Goal: Task Accomplishment & Management: Use online tool/utility

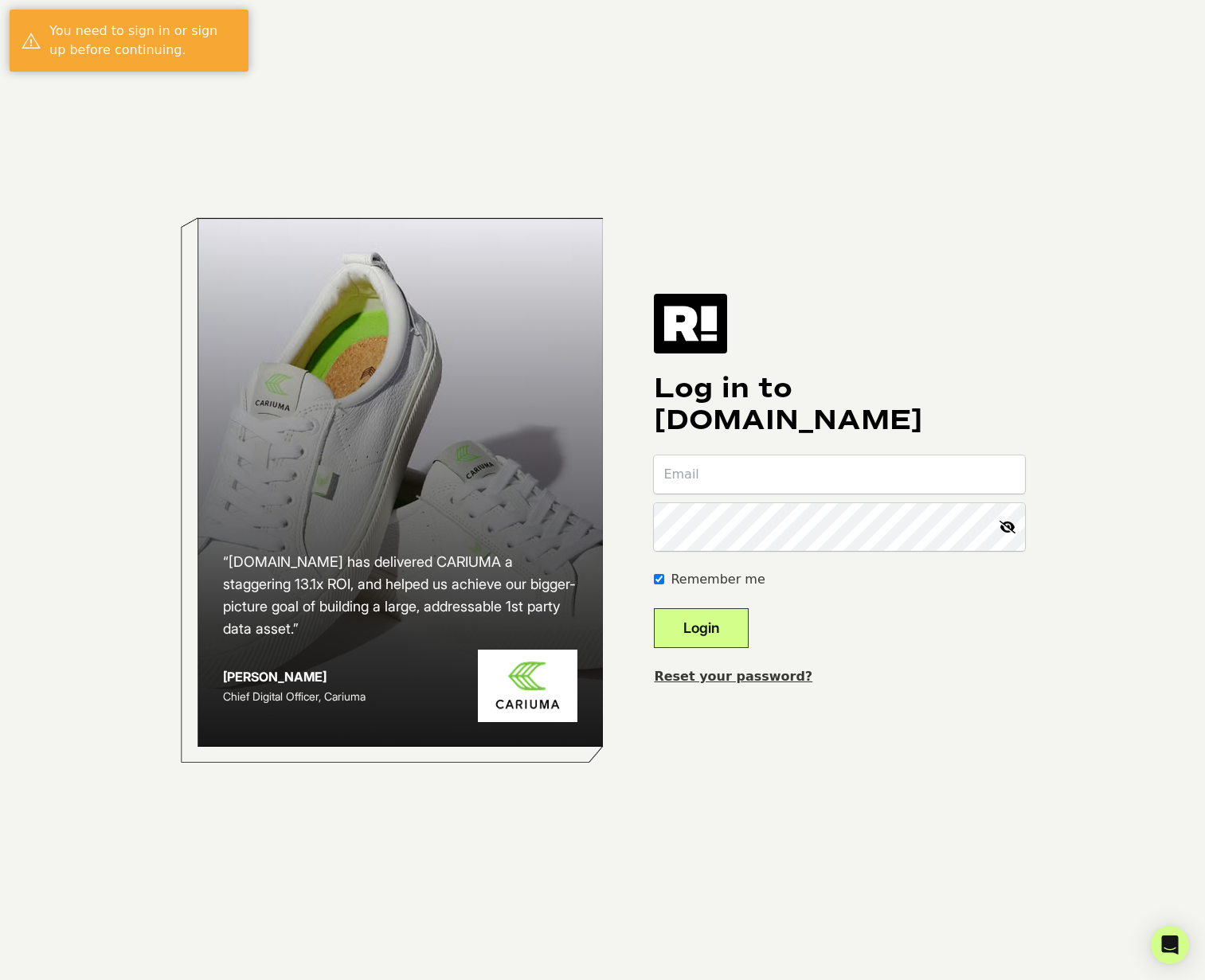
type input "[EMAIL_ADDRESS][DOMAIN_NAME]"
click at [995, 330] on div "Log in to [DOMAIN_NAME] [EMAIL_ADDRESS][DOMAIN_NAME] Remember me Login Reset yo…" at bounding box center [839, 489] width 370 height 391
click at [714, 648] on button "Login" at bounding box center [701, 627] width 95 height 40
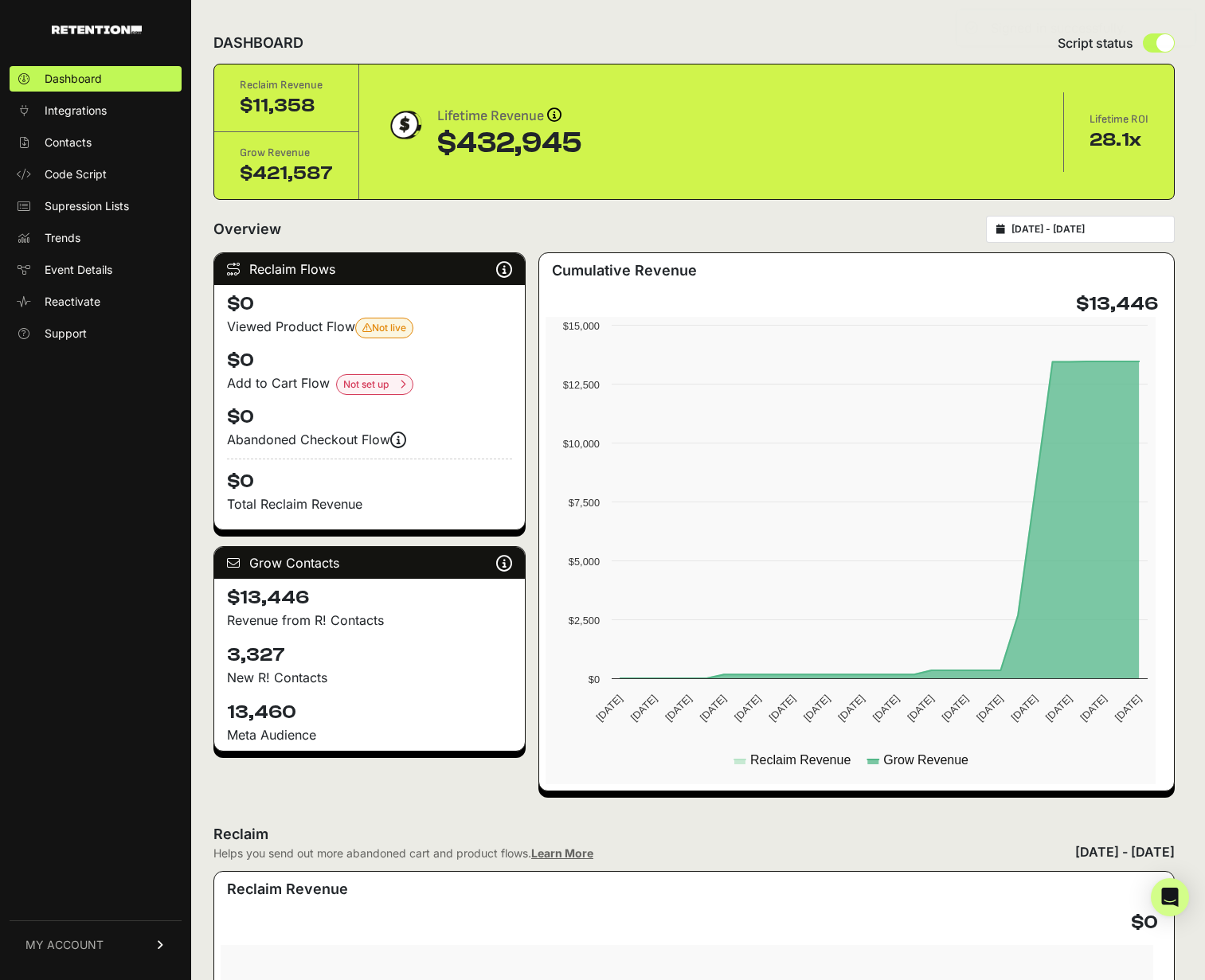
type input "2025-08-06"
type input "[DATE]"
click at [1084, 236] on input "2025-08-06 - 2025-09-05" at bounding box center [1087, 229] width 153 height 12
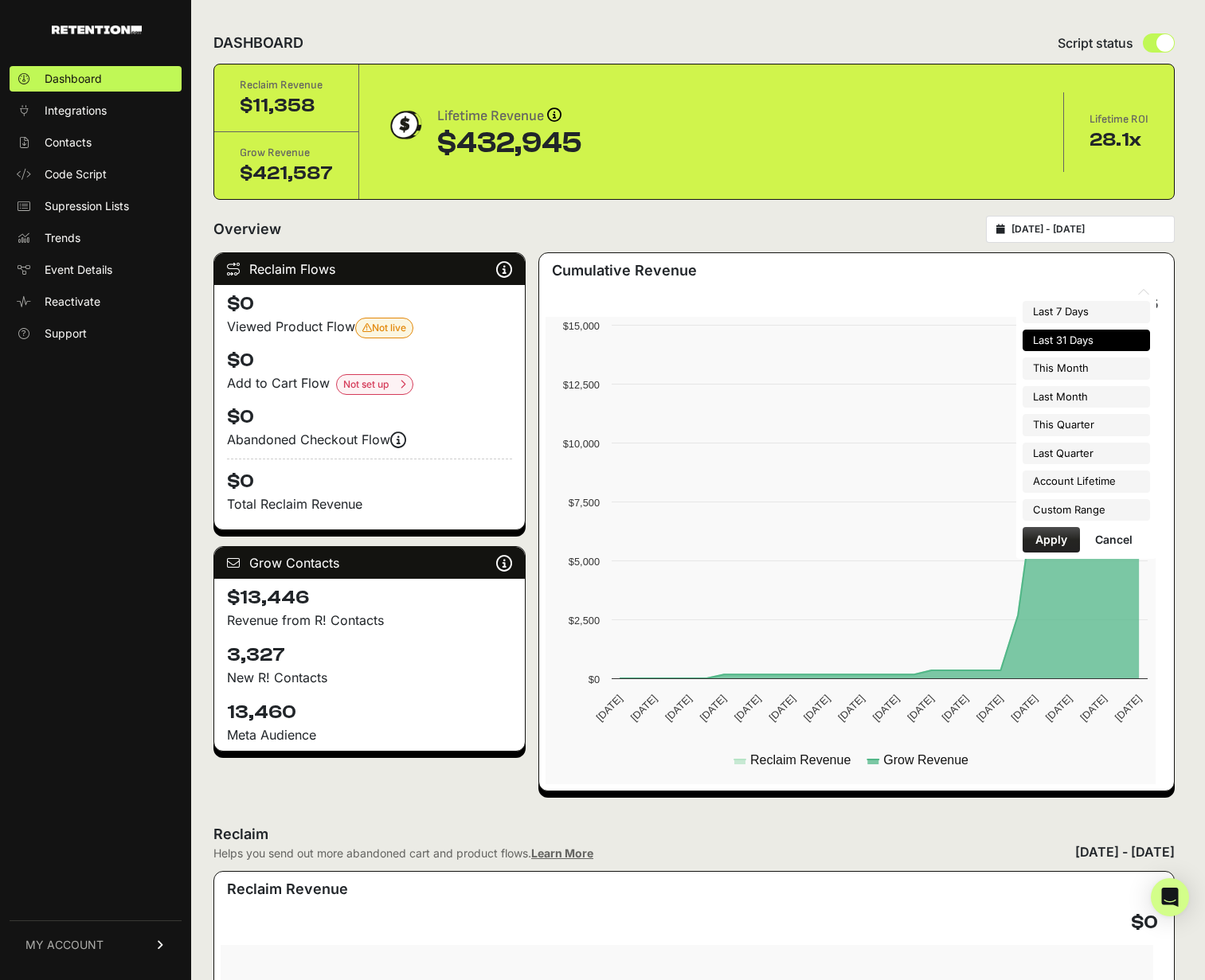
scroll to position [4, 0]
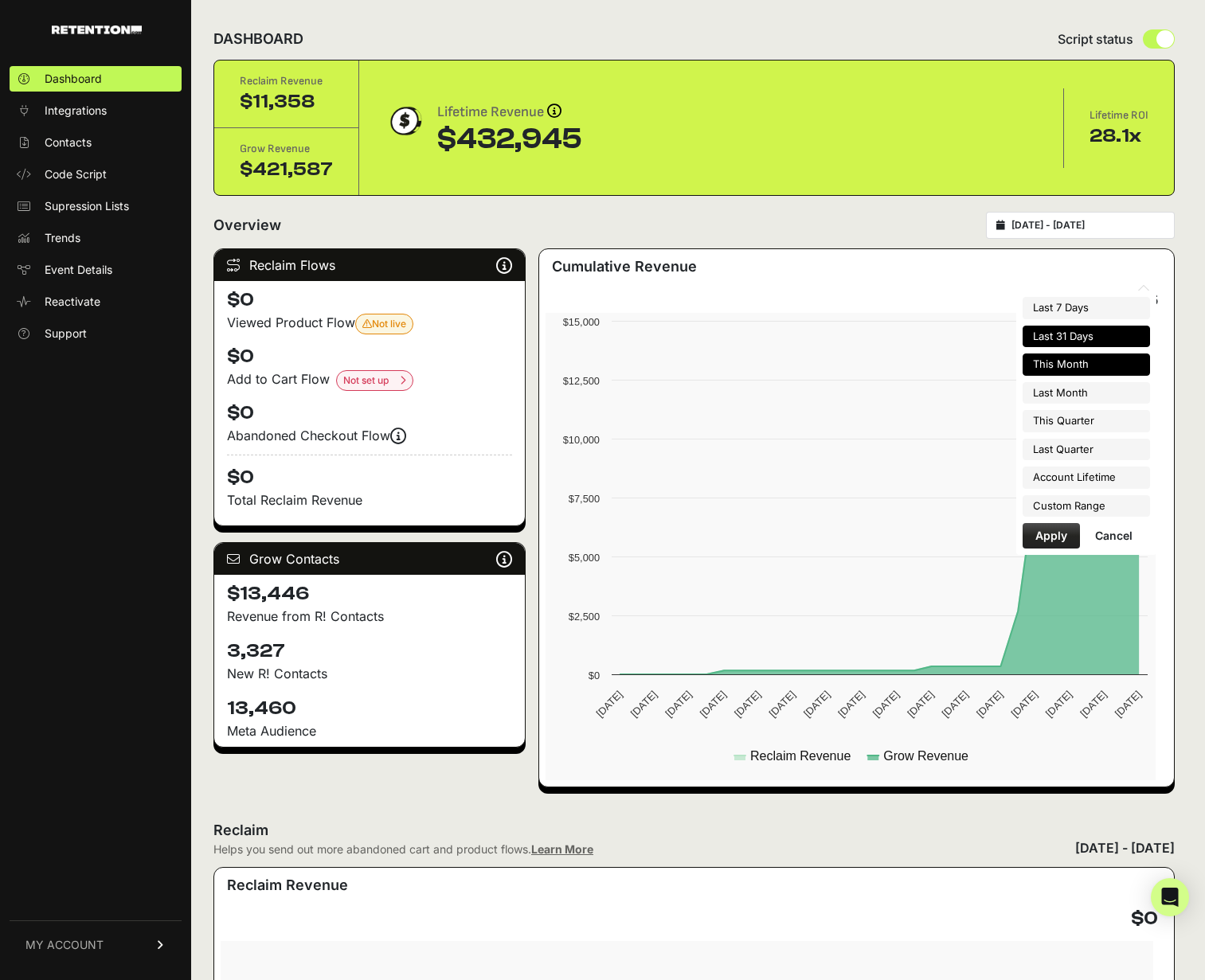
type input "2025-09-01"
type input "2025-09-30"
type input "2025-07-01"
type input "2025-09-30"
type input "2023-02-02"
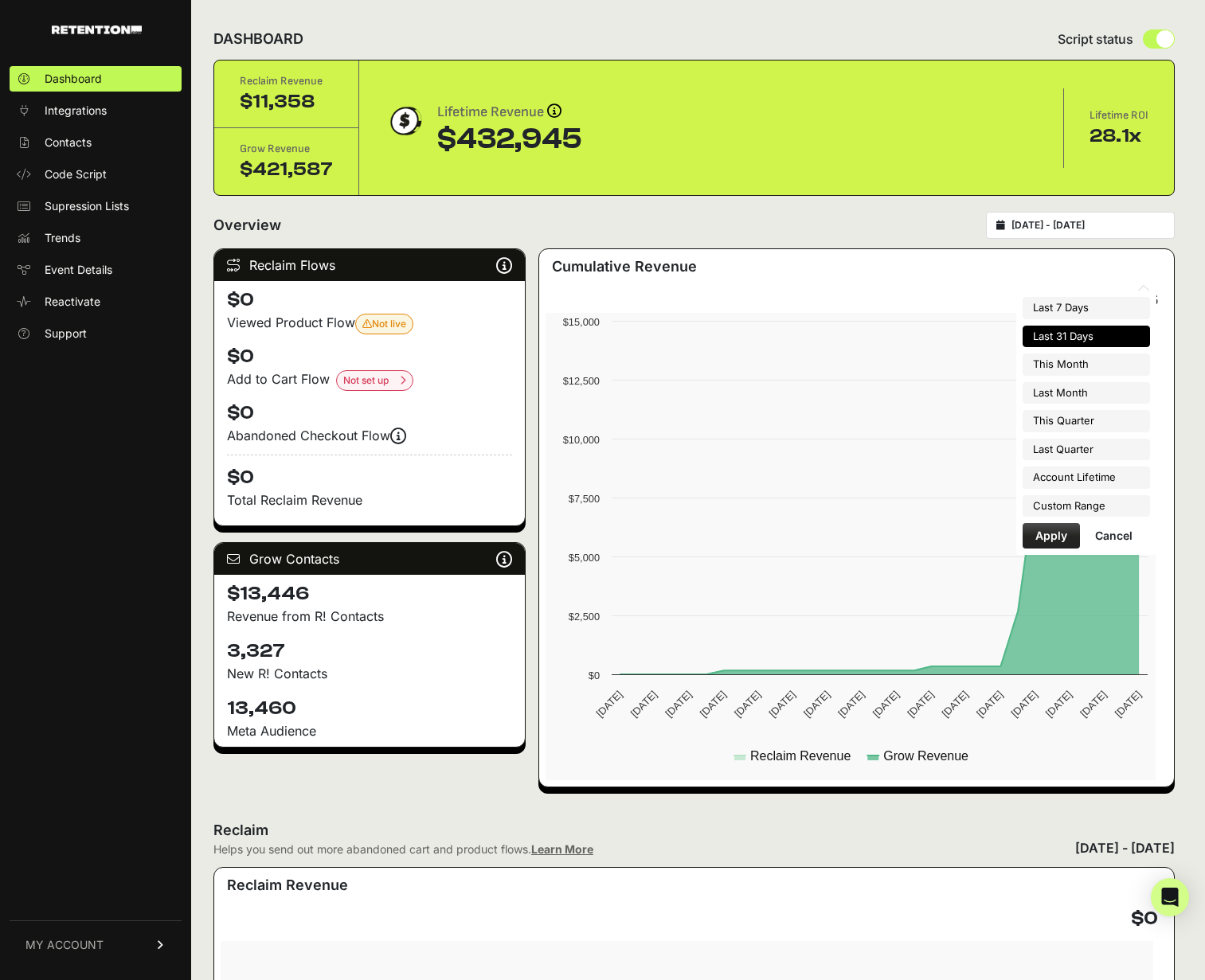
type input "[DATE]"
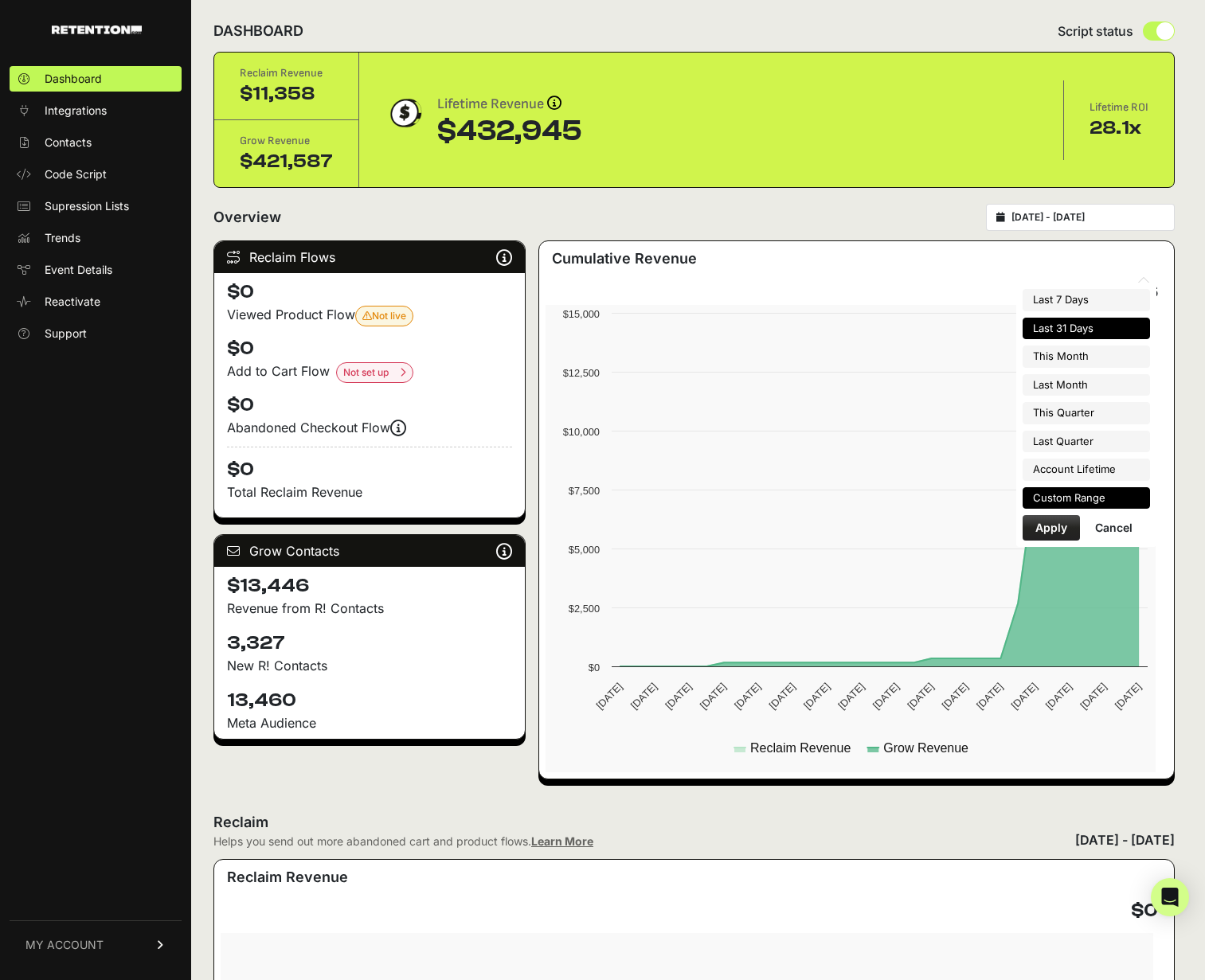
click at [1085, 498] on li "Custom Range" at bounding box center [1087, 498] width 127 height 22
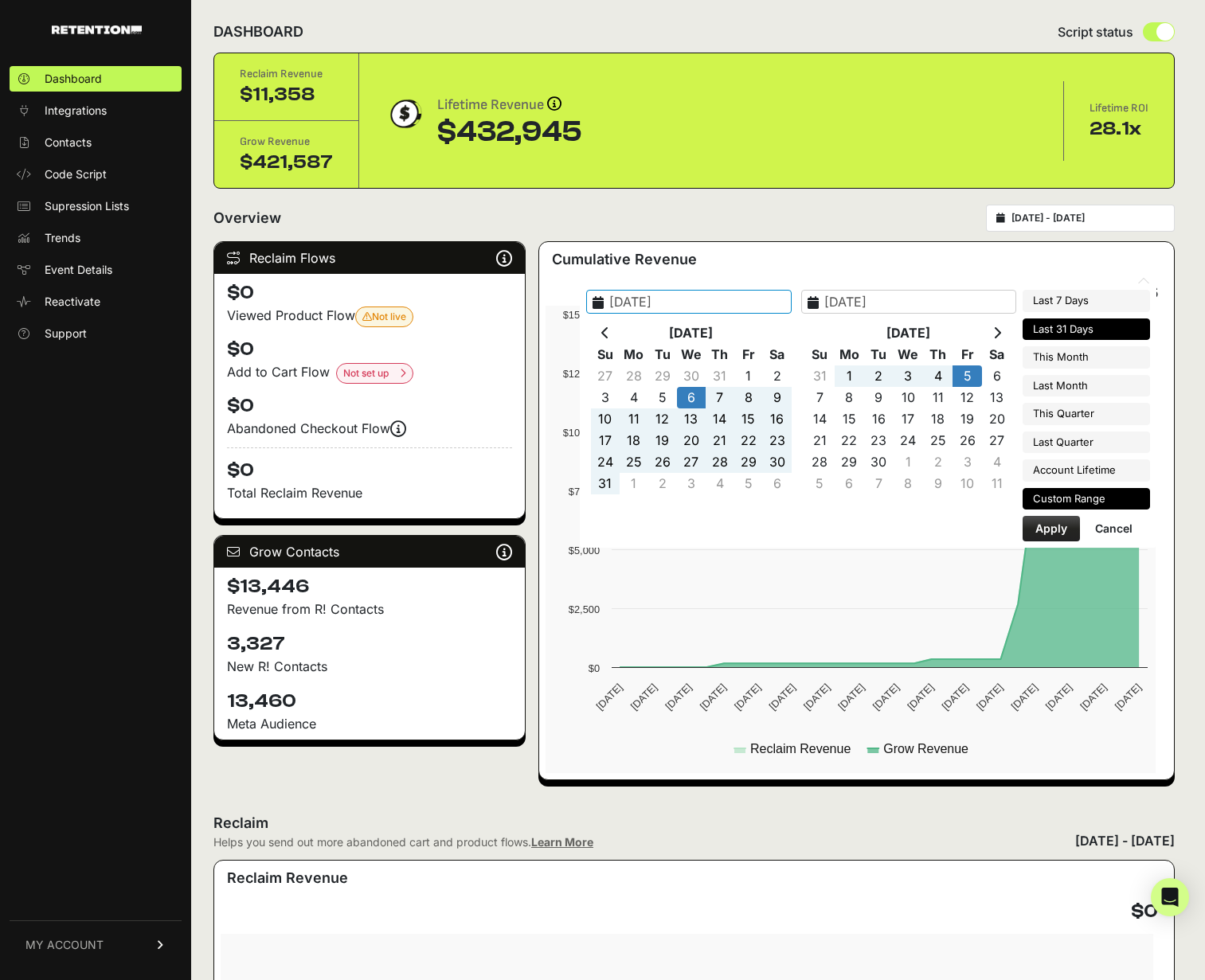
scroll to position [8, 0]
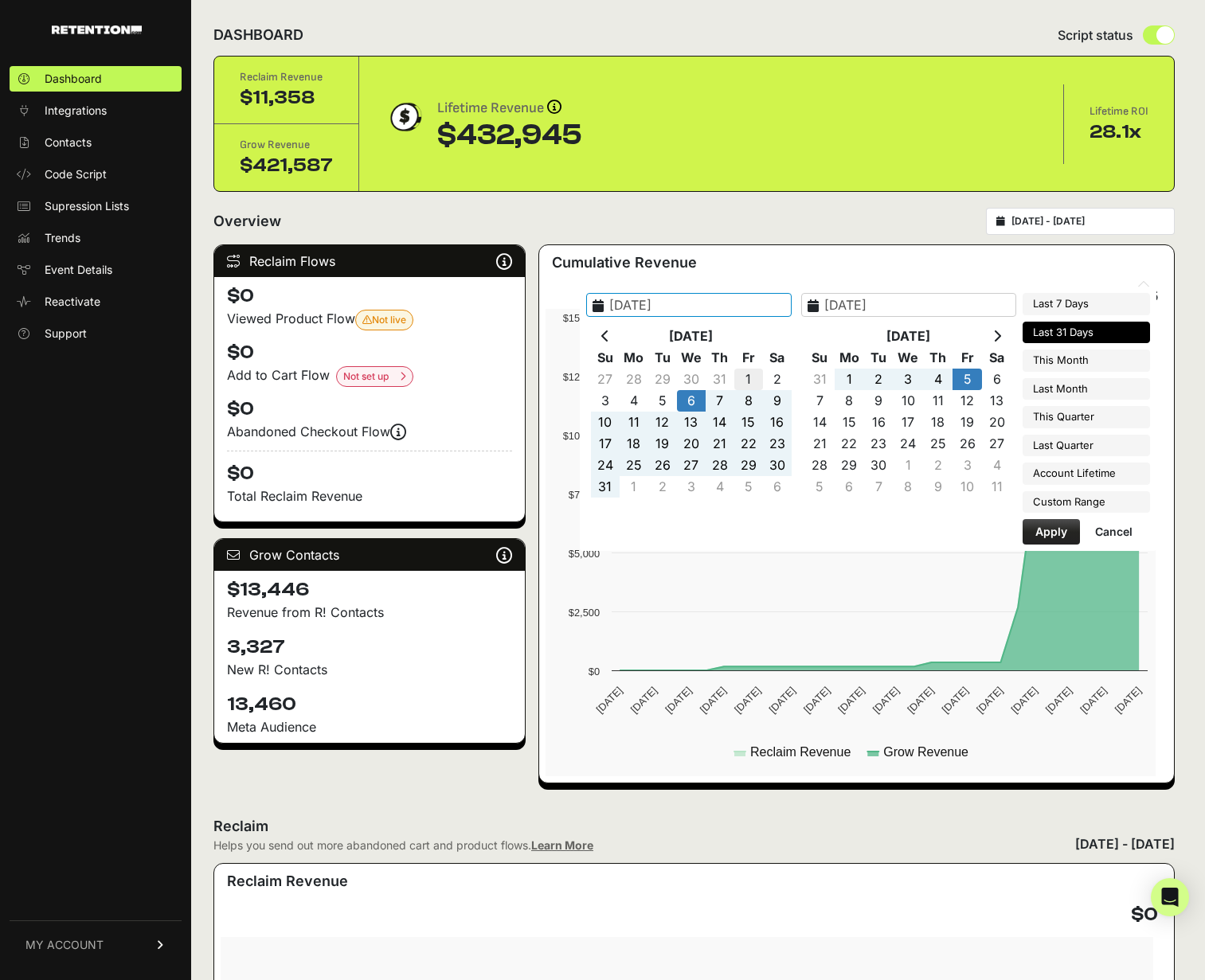
type input "2025-08-01"
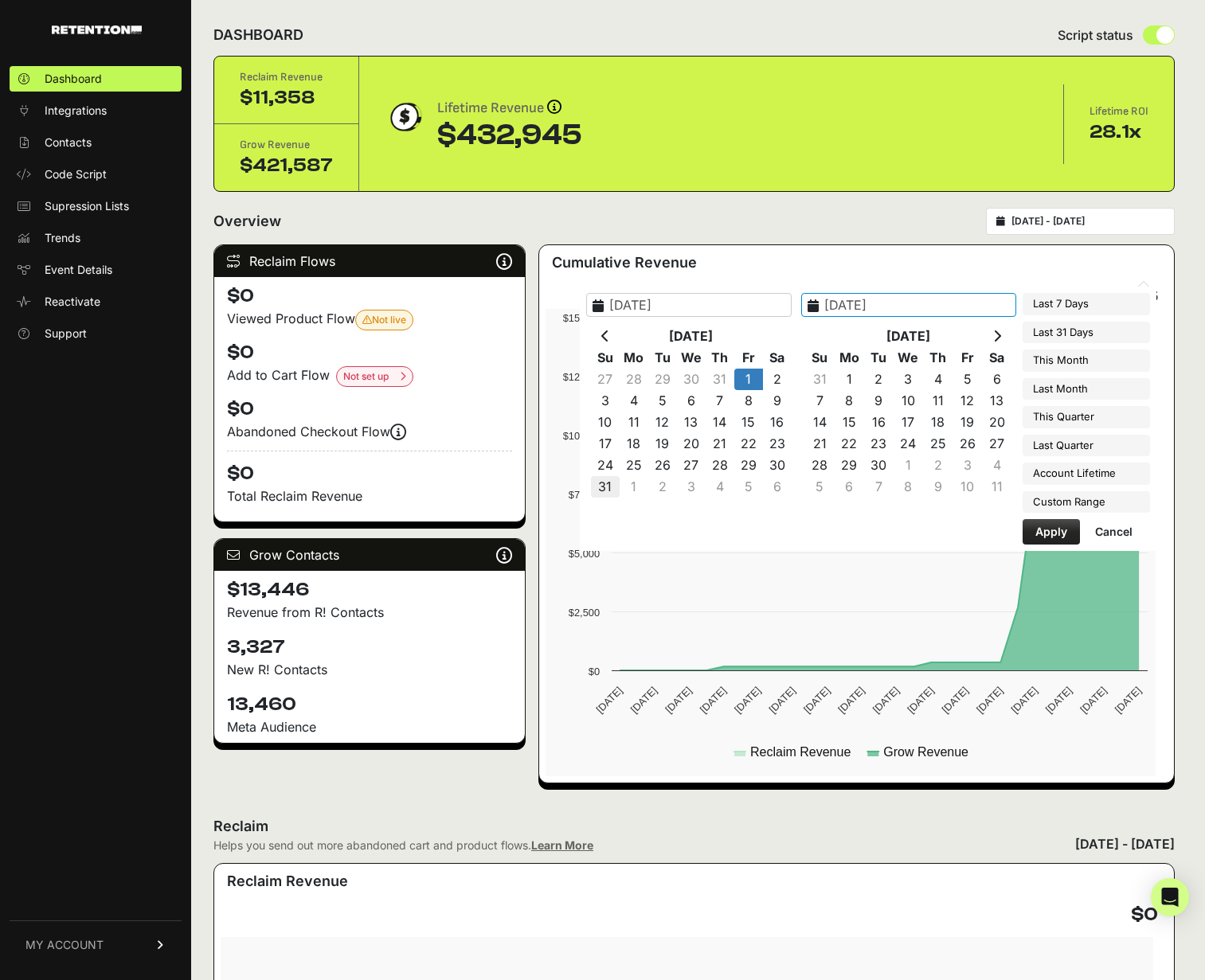
type input "2025-08-31"
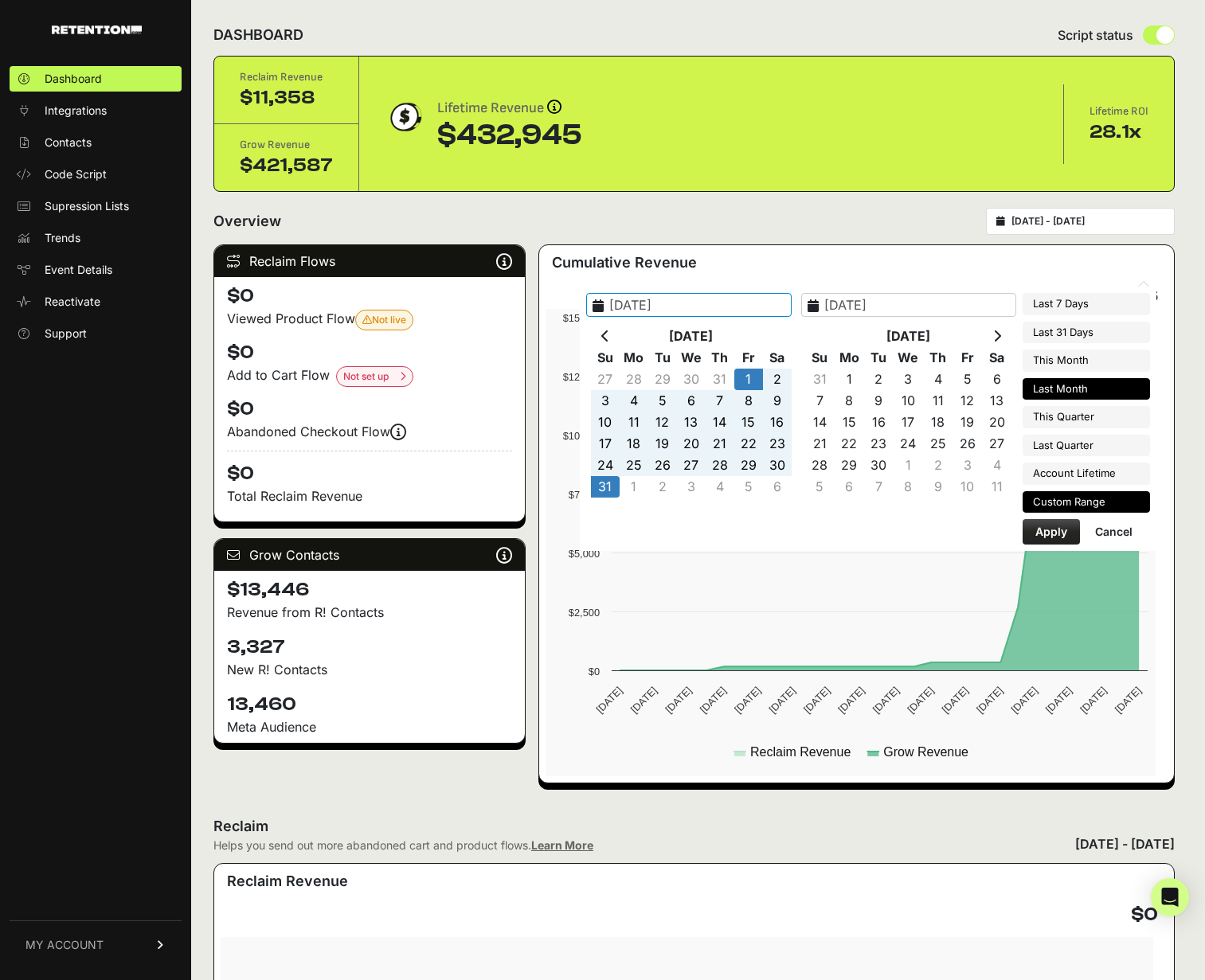
type input "2025-08-01"
click at [1054, 532] on button "Apply" at bounding box center [1051, 531] width 57 height 26
type input "2025-08-01 - 2025-08-31"
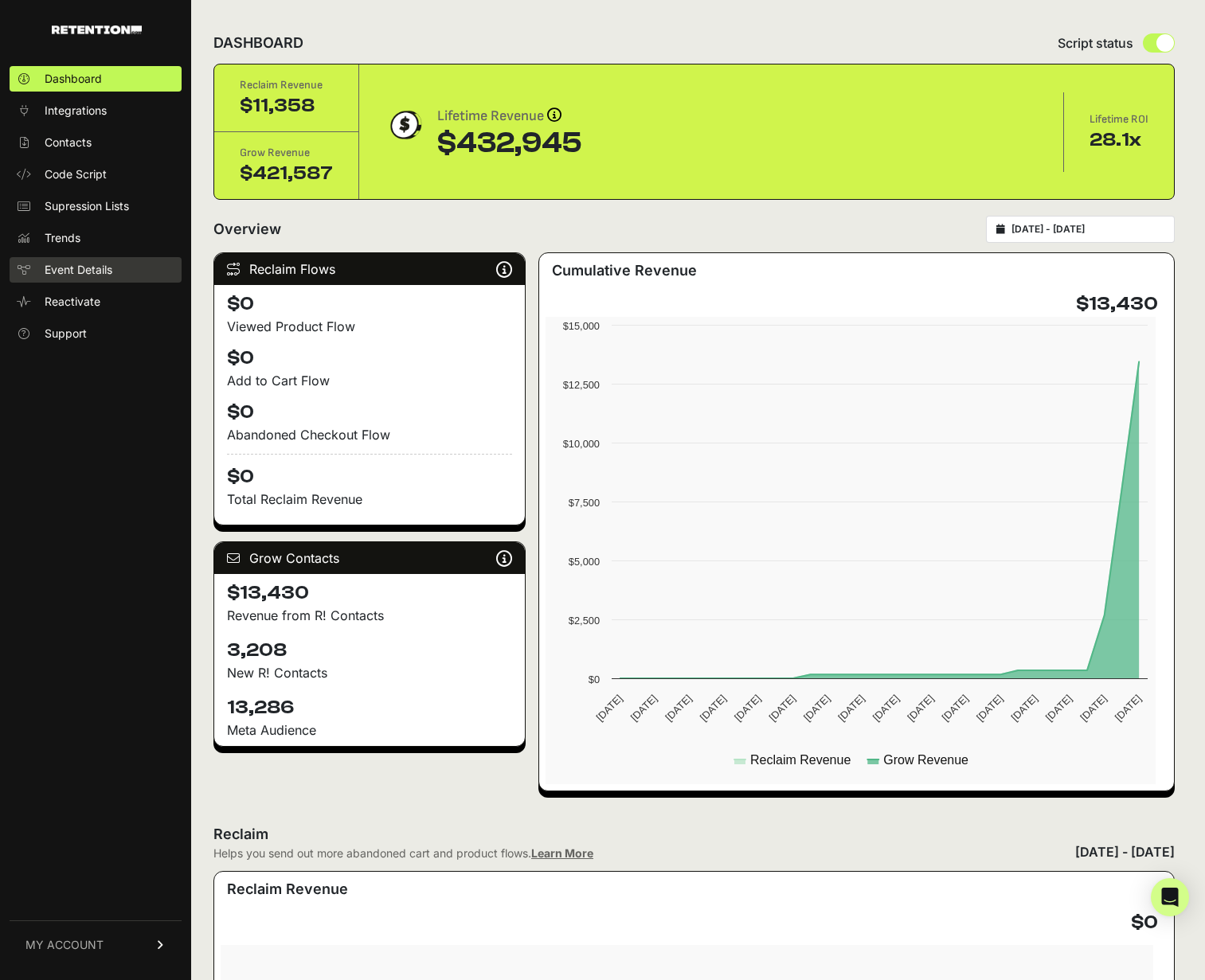
click at [112, 277] on span "Event Details" at bounding box center [78, 270] width 68 height 16
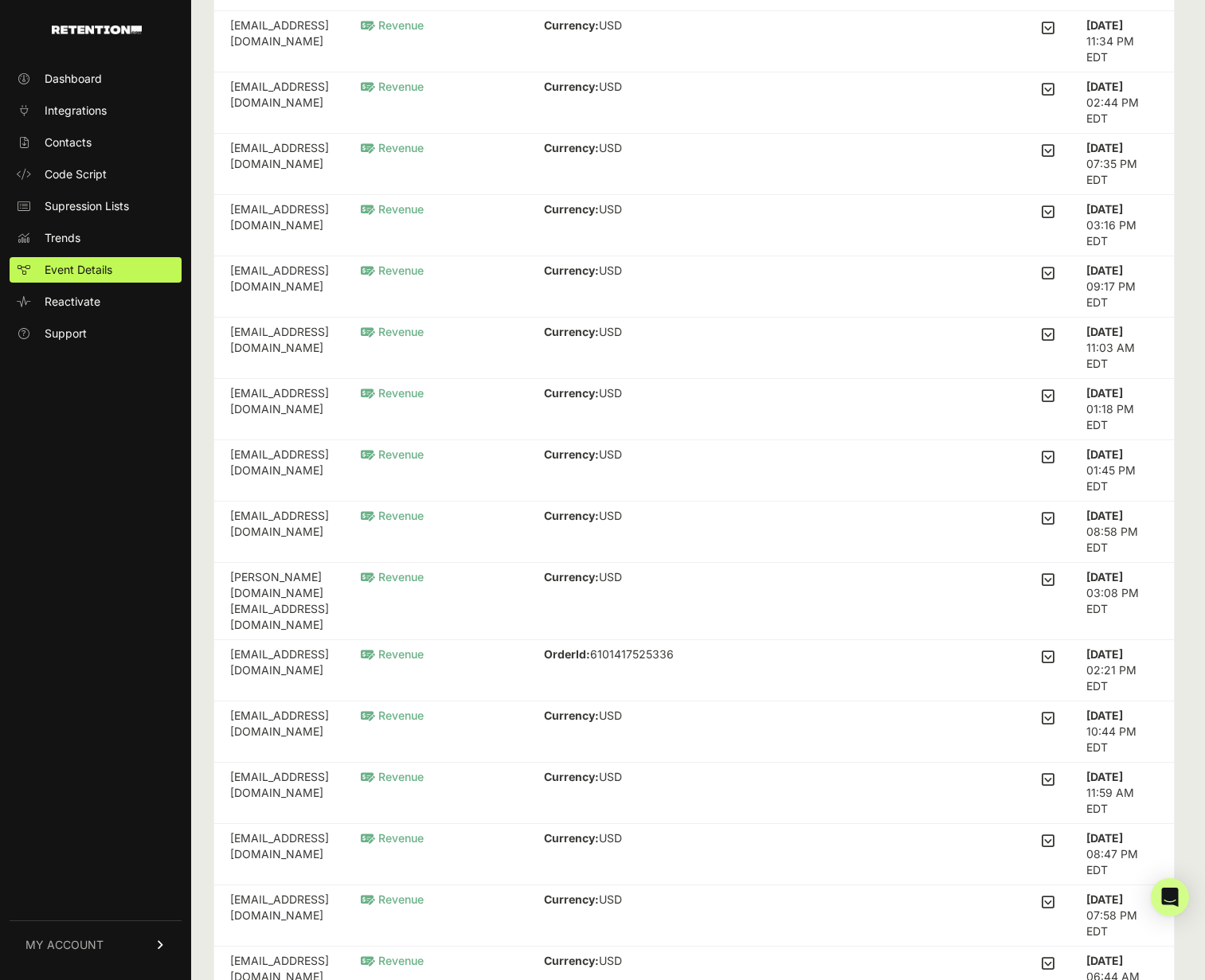
scroll to position [227, 0]
click at [1041, 341] on icon at bounding box center [1048, 333] width 12 height 14
click at [0, 0] on input "checkbox" at bounding box center [0, 0] width 0 height 0
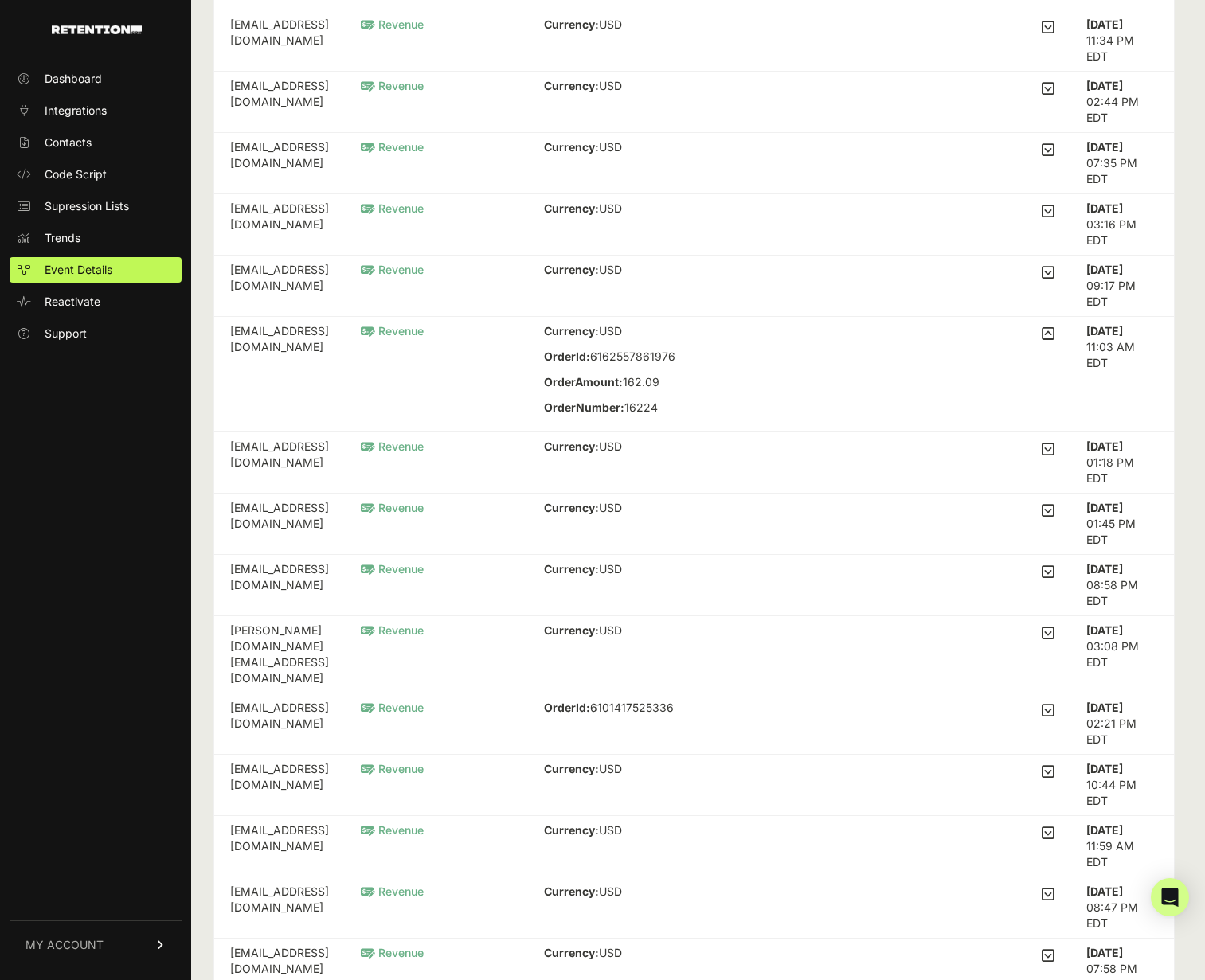
click at [1041, 279] on icon at bounding box center [1048, 272] width 12 height 14
click at [0, 0] on input "checkbox" at bounding box center [0, 0] width 0 height 0
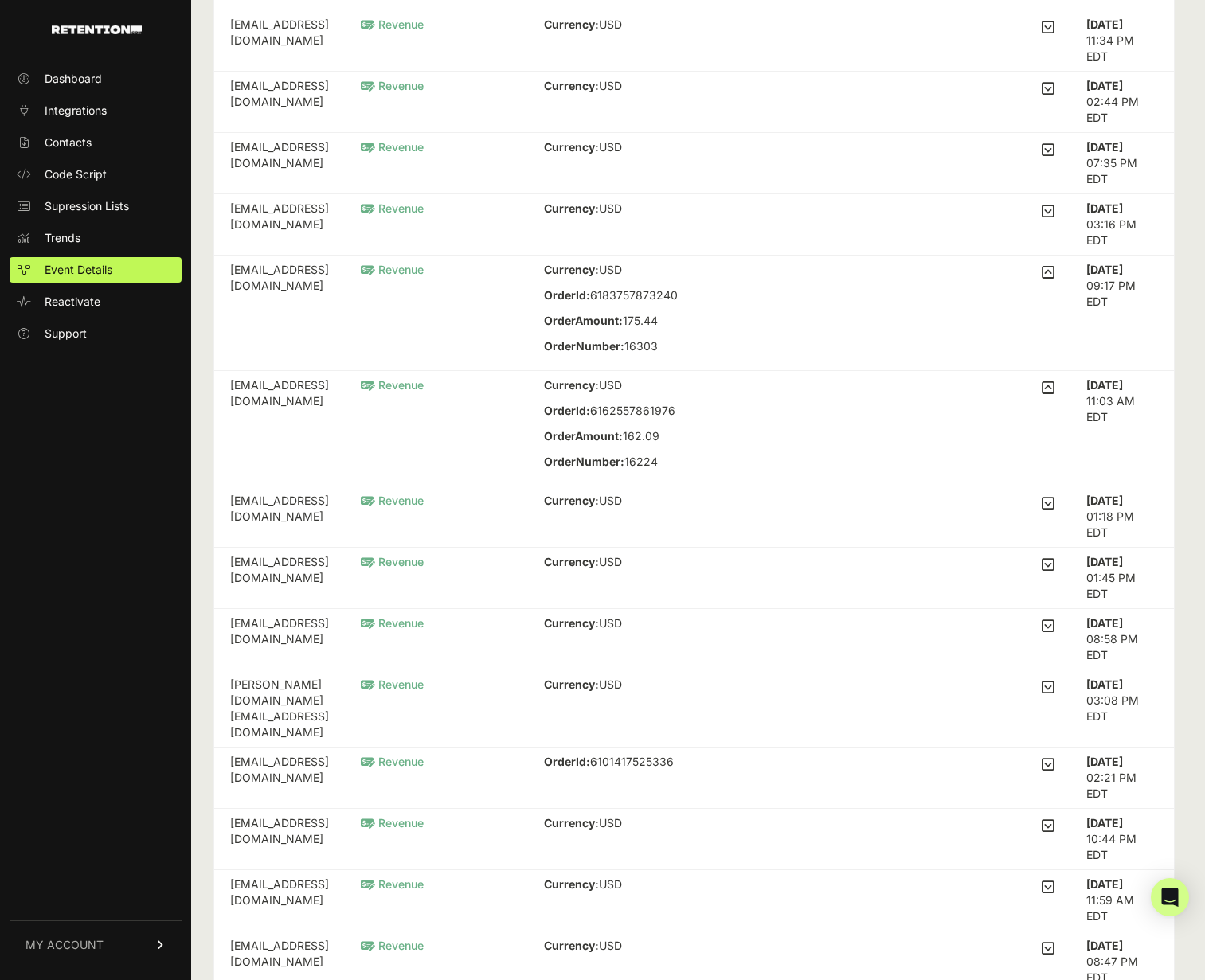
click at [1041, 218] on icon at bounding box center [1048, 211] width 12 height 14
click at [0, 0] on input "checkbox" at bounding box center [0, 0] width 0 height 0
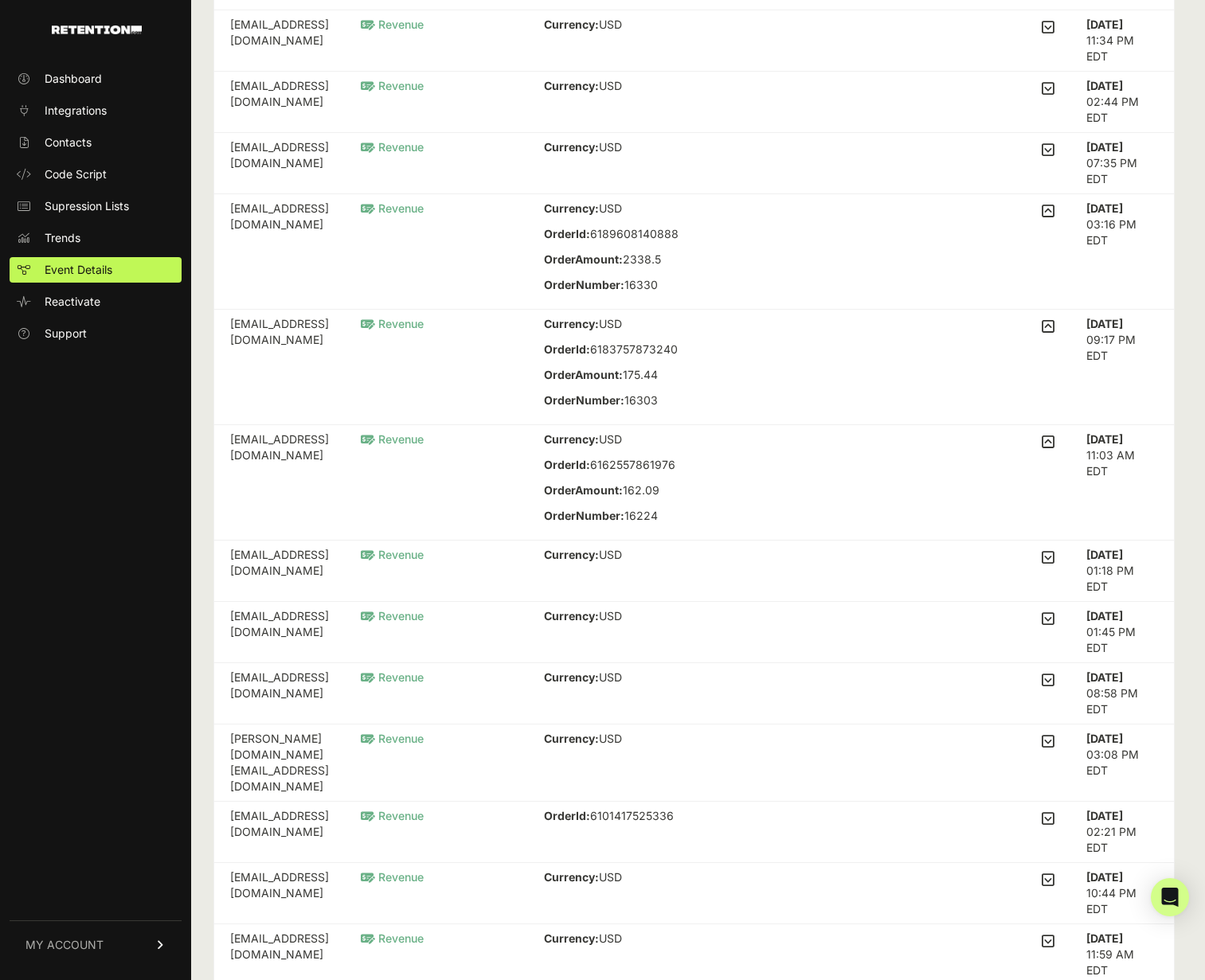
click at [1041, 156] on icon at bounding box center [1048, 149] width 12 height 14
click at [0, 0] on input "checkbox" at bounding box center [0, 0] width 0 height 0
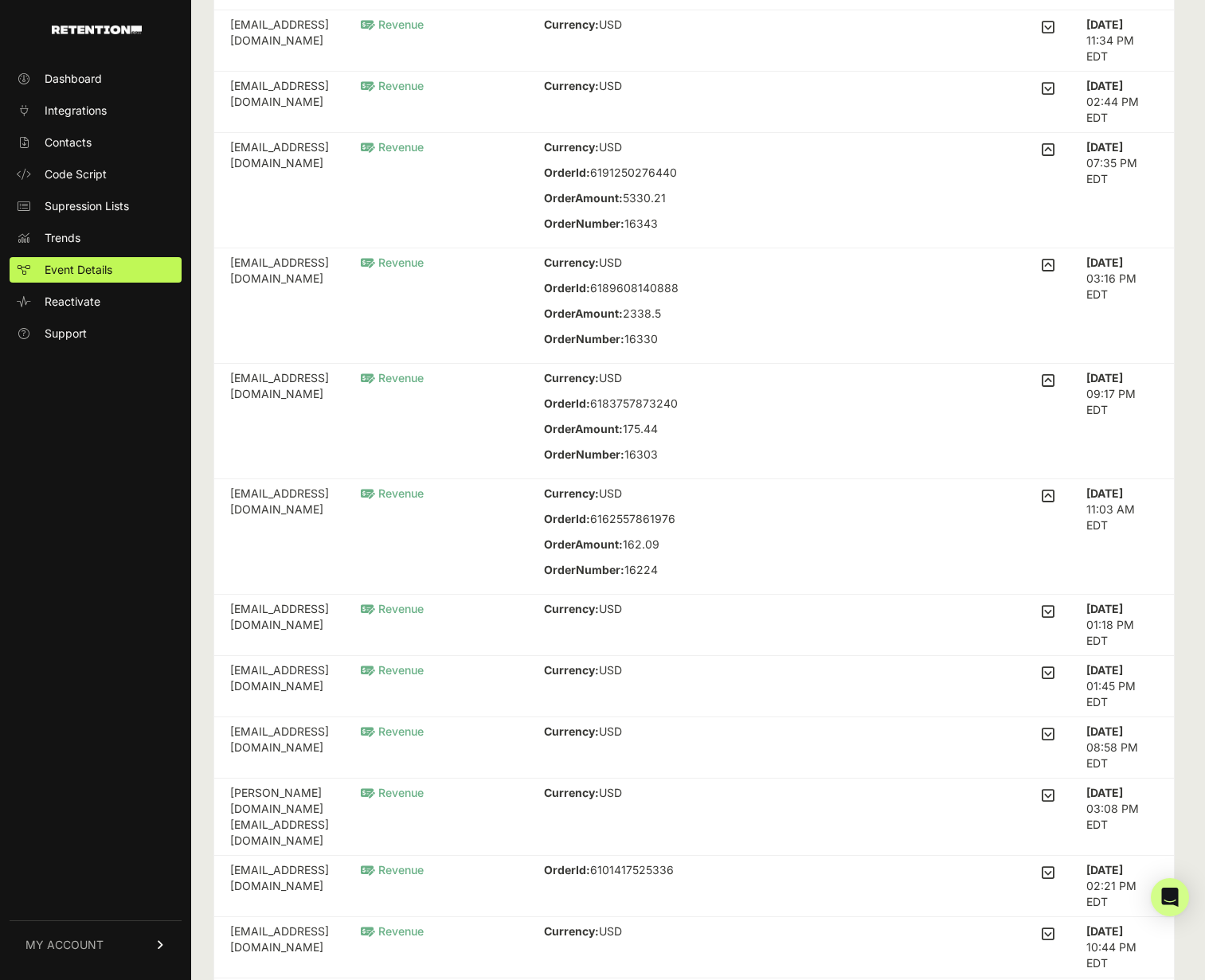
click at [1041, 101] on label at bounding box center [1048, 88] width 12 height 22
click at [0, 0] on input "checkbox" at bounding box center [0, 0] width 0 height 0
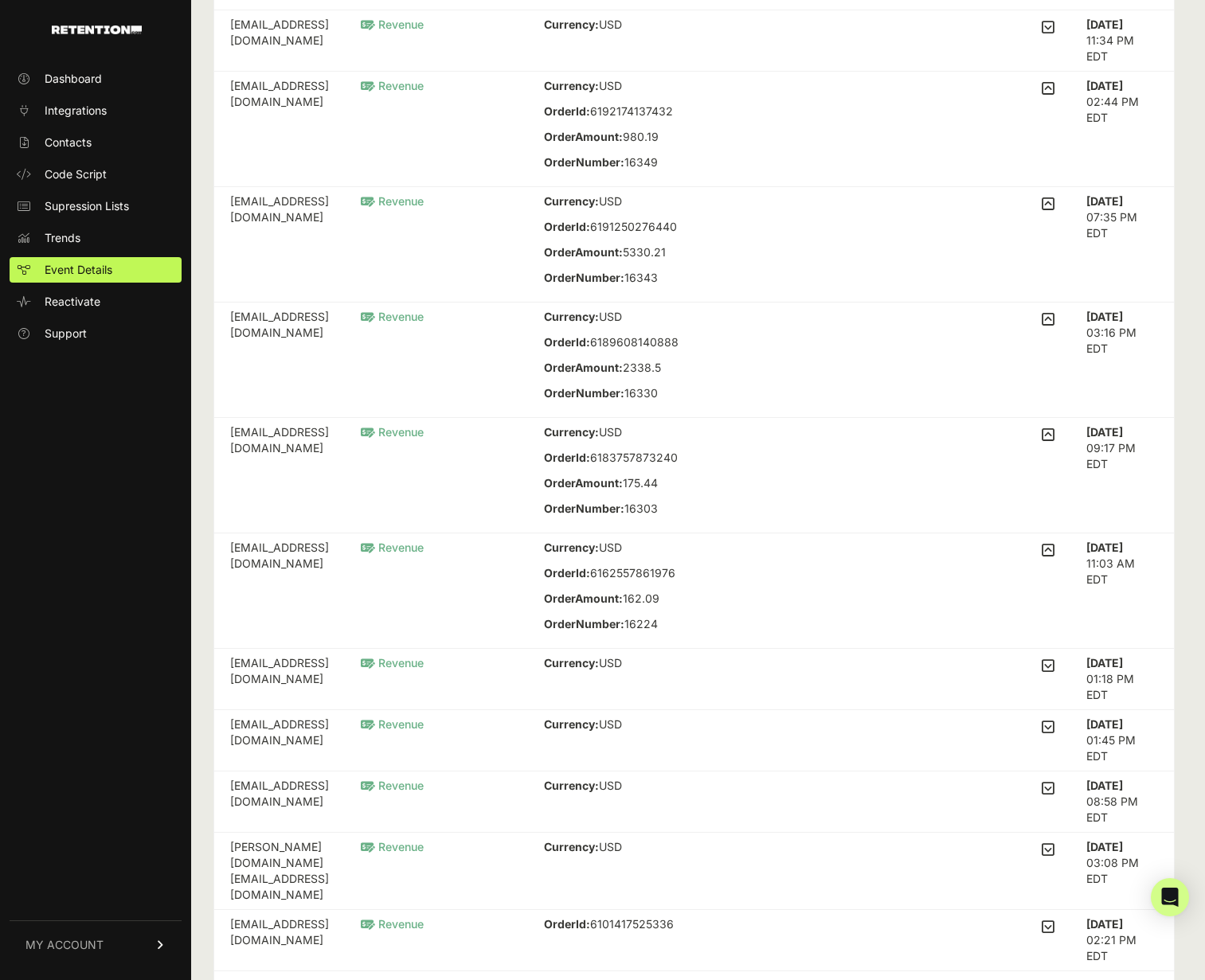
click at [1041, 34] on icon at bounding box center [1048, 27] width 12 height 14
click at [0, 0] on input "checkbox" at bounding box center [0, 0] width 0 height 0
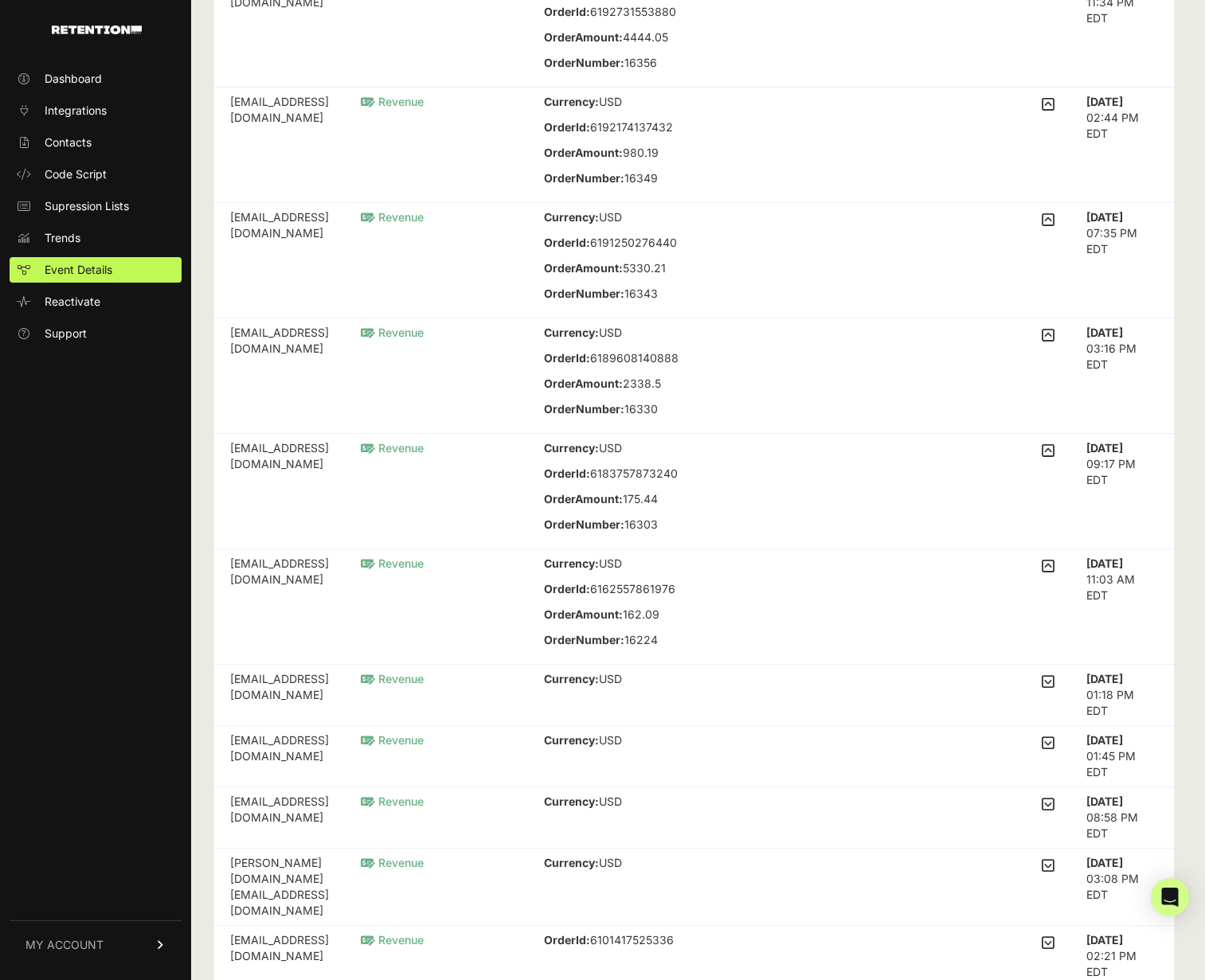
scroll to position [268, 0]
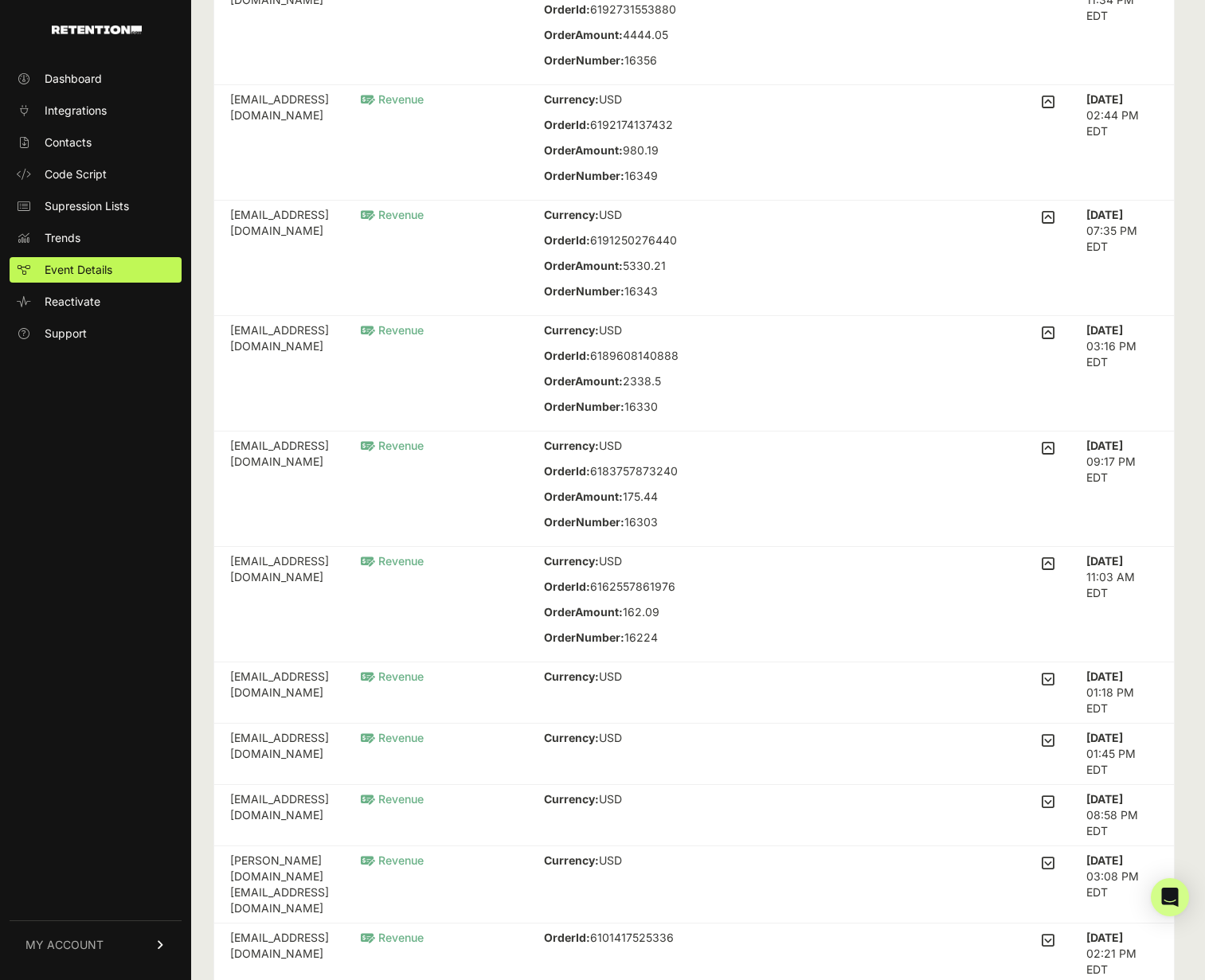
drag, startPoint x: 240, startPoint y: 87, endPoint x: 378, endPoint y: 84, distance: 138.0
click at [345, 84] on td "deckermt@gmail.com" at bounding box center [279, 27] width 131 height 116
copy td "deckermt@gmail.com"
drag, startPoint x: 398, startPoint y: 231, endPoint x: 237, endPoint y: 233, distance: 161.0
click at [237, 201] on td "pgreenies5@gmail.com" at bounding box center [279, 142] width 131 height 116
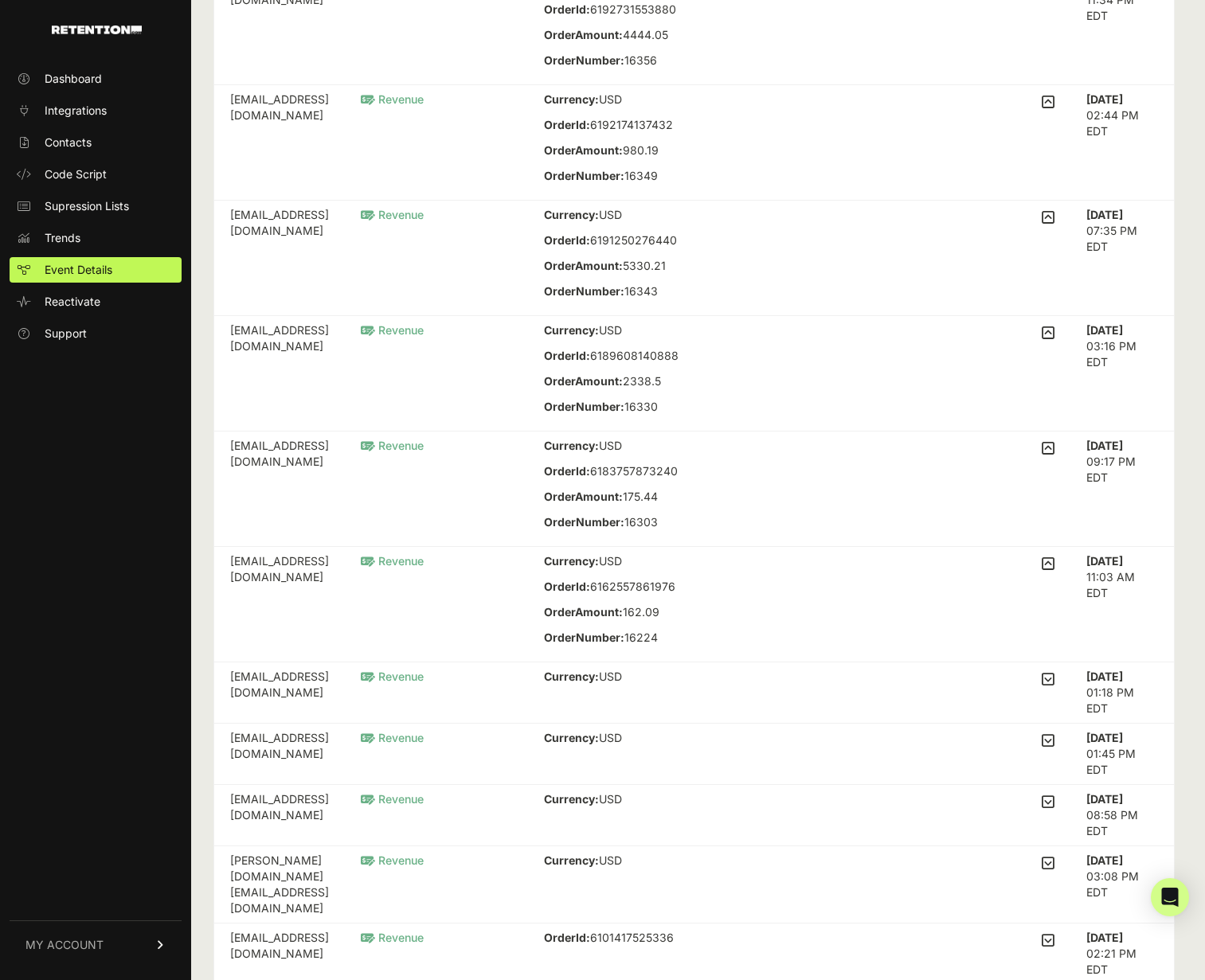
copy td "pgreenies5@gmail.com"
drag, startPoint x: 431, startPoint y: 378, endPoint x: 221, endPoint y: 372, distance: 210.1
click at [221, 316] on td "roderickjeter@hotmail.com" at bounding box center [279, 258] width 131 height 116
copy td "roderickjeter@hotmail.com"
drag, startPoint x: 430, startPoint y: 522, endPoint x: 236, endPoint y: 521, distance: 194.0
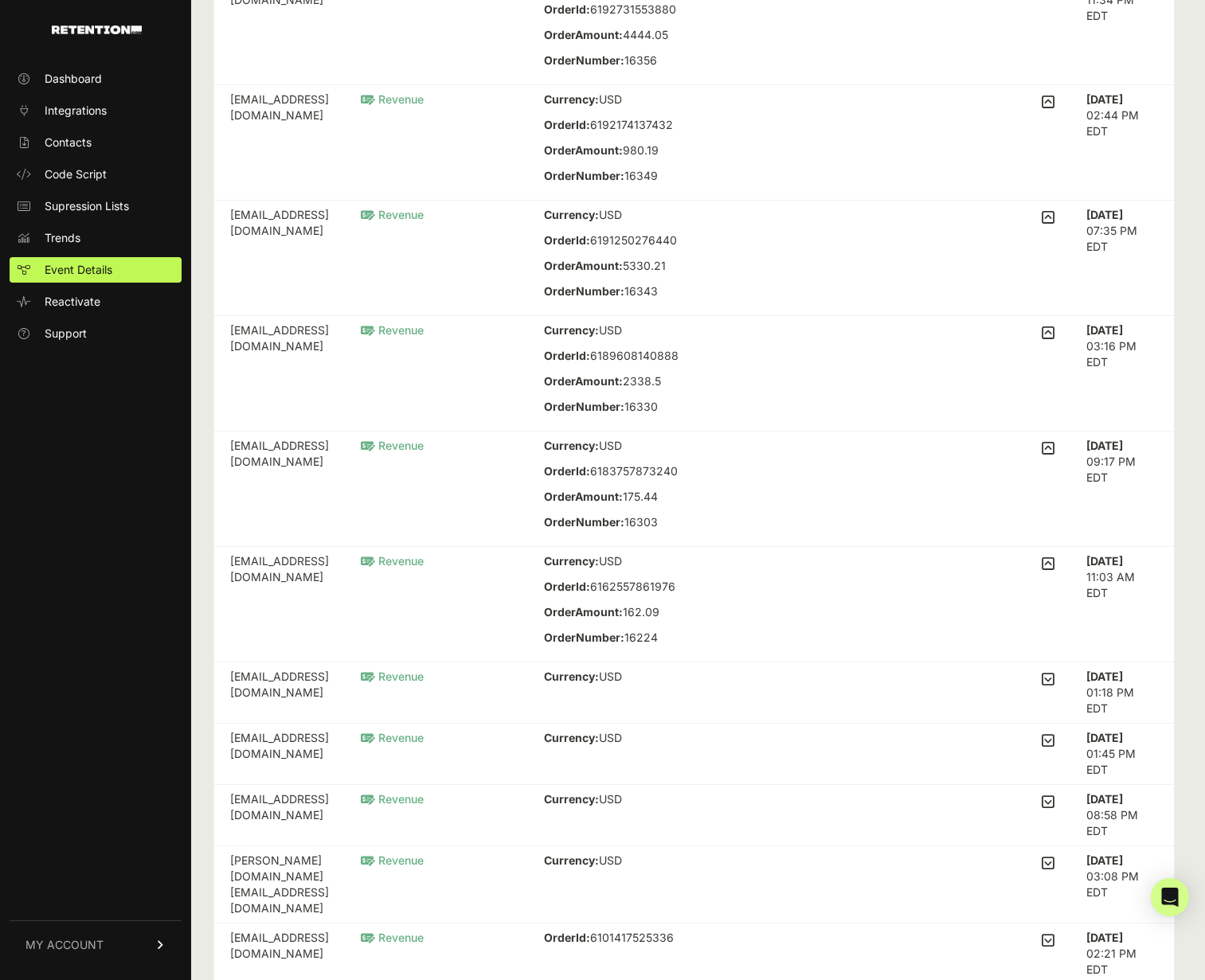
click at [236, 431] on td "crystalstreets@yahoo.com" at bounding box center [279, 374] width 131 height 116
copy td "crystalstreets@yahoo.com"
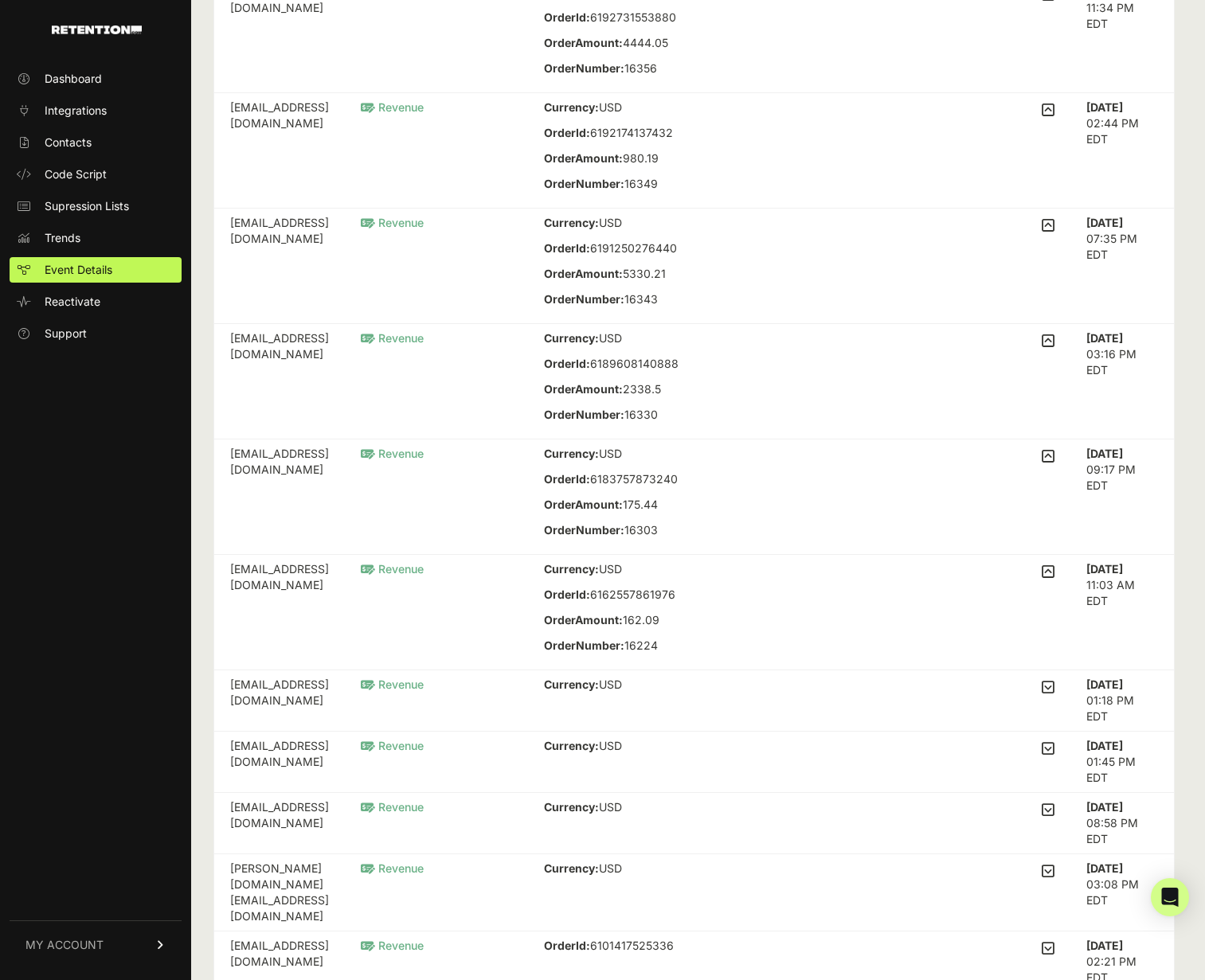
scroll to position [259, 0]
drag, startPoint x: 424, startPoint y: 671, endPoint x: 217, endPoint y: 672, distance: 207.0
click at [217, 672] on div "EVENT DETAILS EXPORT EVENTS Filter Added to Cart Reclaim Checkout Started Recla…" at bounding box center [694, 624] width 1006 height 1766
click at [345, 556] on td "becky_rogge@hotmail.com" at bounding box center [279, 498] width 131 height 116
drag, startPoint x: 423, startPoint y: 675, endPoint x: 234, endPoint y: 676, distance: 189.0
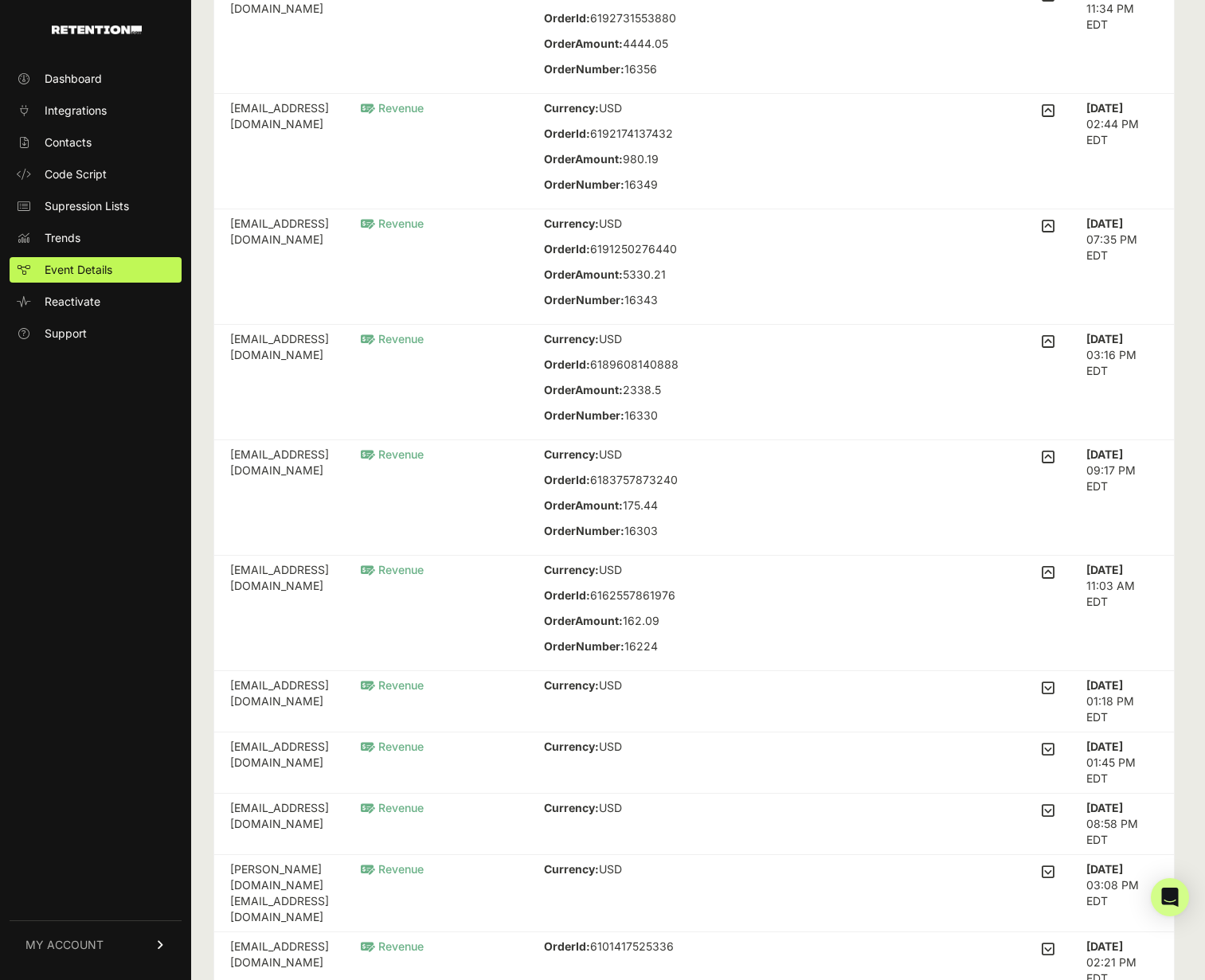
click at [234, 556] on td "becky_rogge@hotmail.com" at bounding box center [279, 498] width 131 height 116
copy td "becky_rogge@hotmail.com"
drag, startPoint x: 237, startPoint y: 817, endPoint x: 372, endPoint y: 815, distance: 135.0
click at [345, 671] on td "pkoziris@gmail.com" at bounding box center [279, 613] width 131 height 116
copy td "pkoziris@gmail.com"
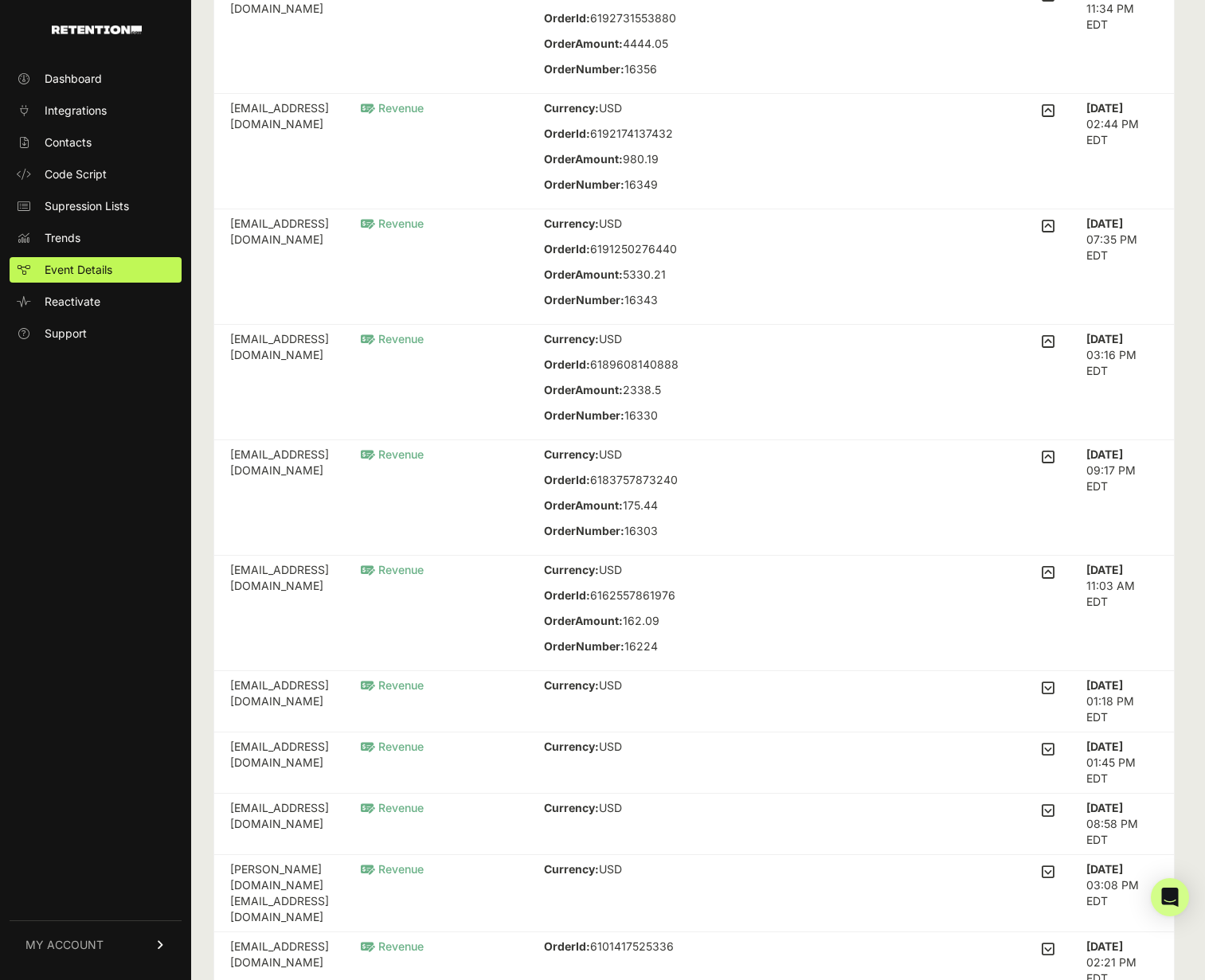
scroll to position [0, 0]
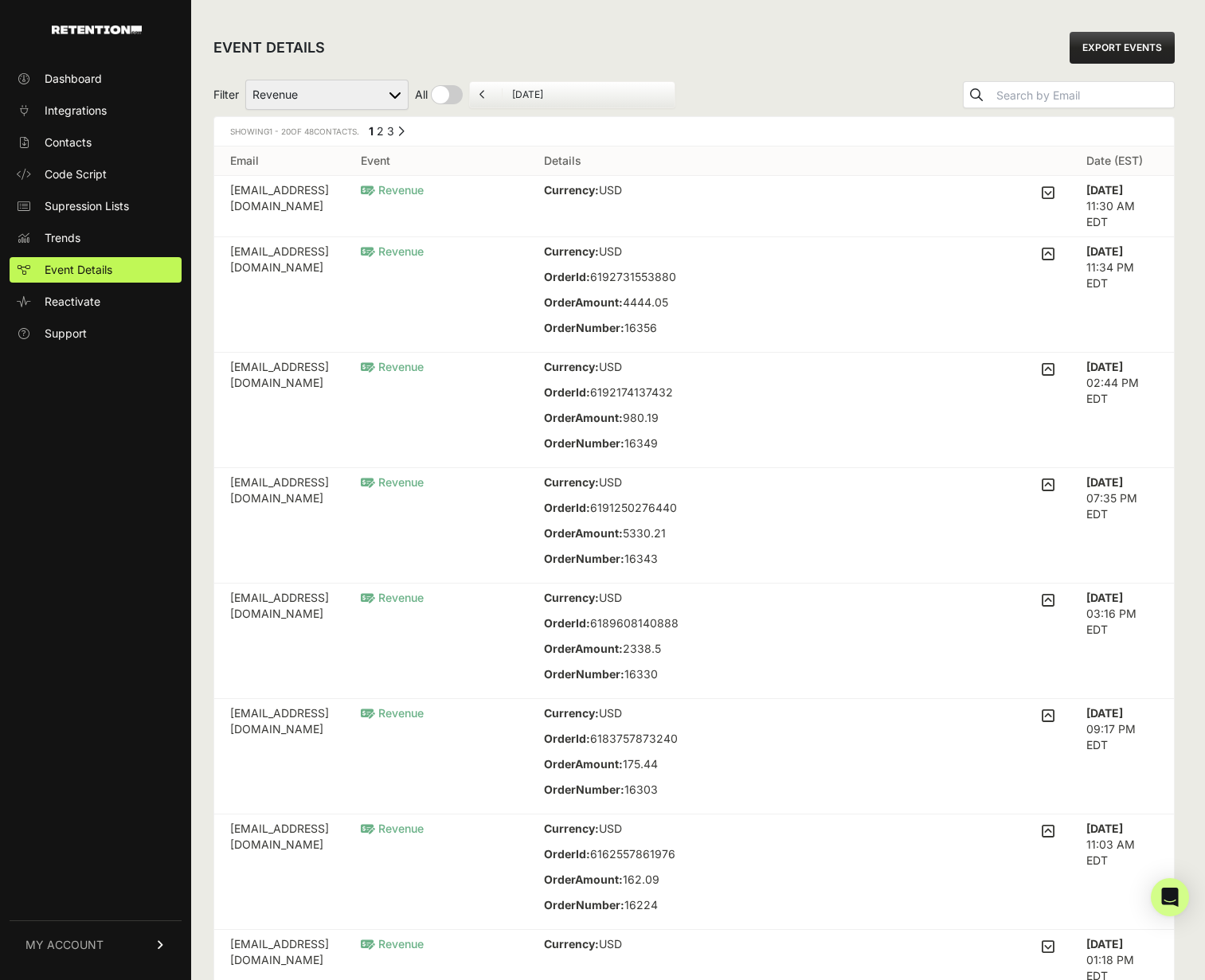
click at [408, 110] on select "Added to Cart Reclaim Checkout Started Reclaim Revenue Viewed Product Reclaim" at bounding box center [326, 95] width 164 height 30
select select "Checkout Started Reclaim"
click at [260, 100] on select "Added to Cart Reclaim Checkout Started Reclaim Revenue Viewed Product Reclaim" at bounding box center [326, 95] width 164 height 30
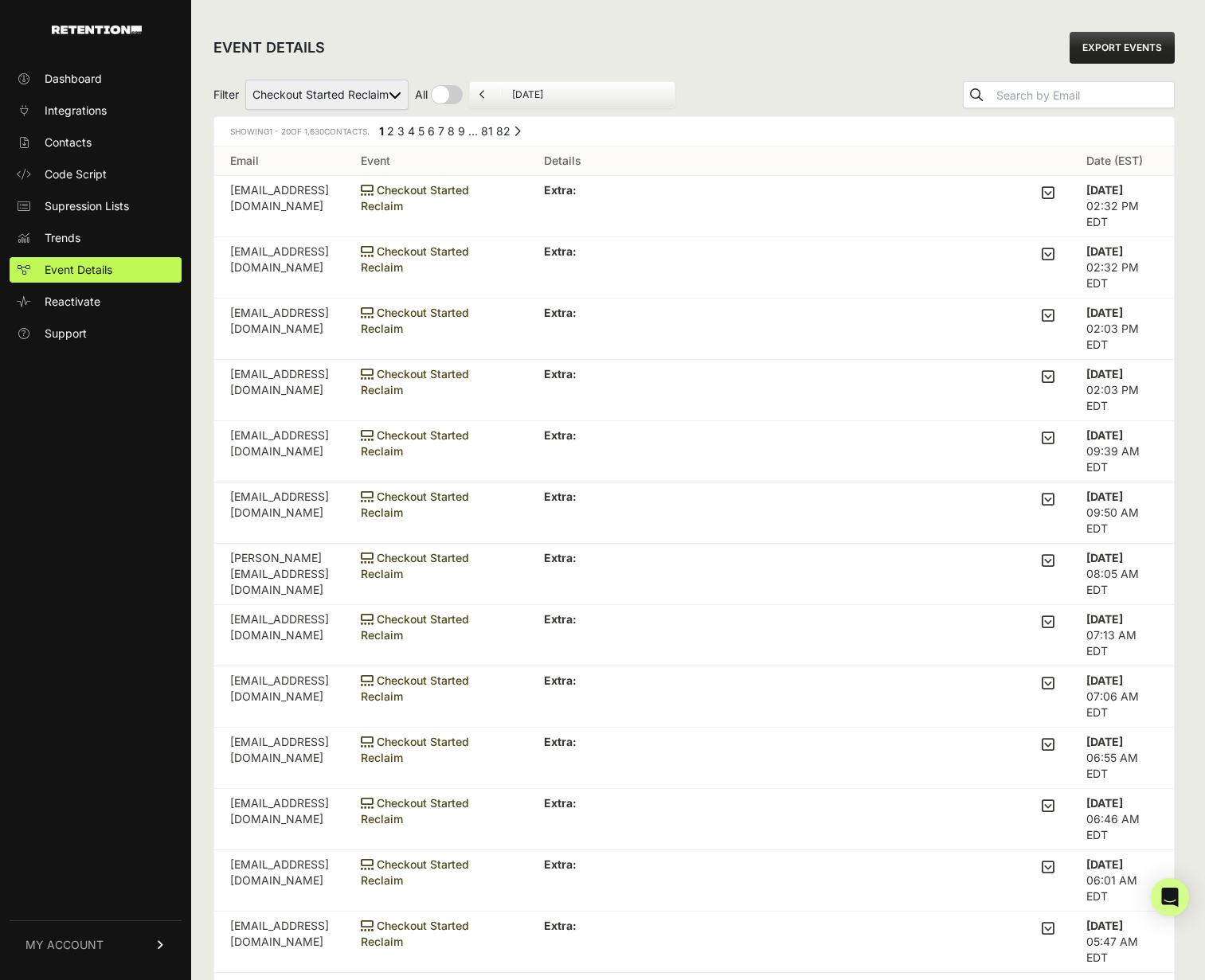
click at [462, 104] on input "checkbox" at bounding box center [439, 95] width 48 height 19
checkbox input "true"
click at [492, 104] on input "checkbox" at bounding box center [453, 95] width 76 height 19
checkbox input "false"
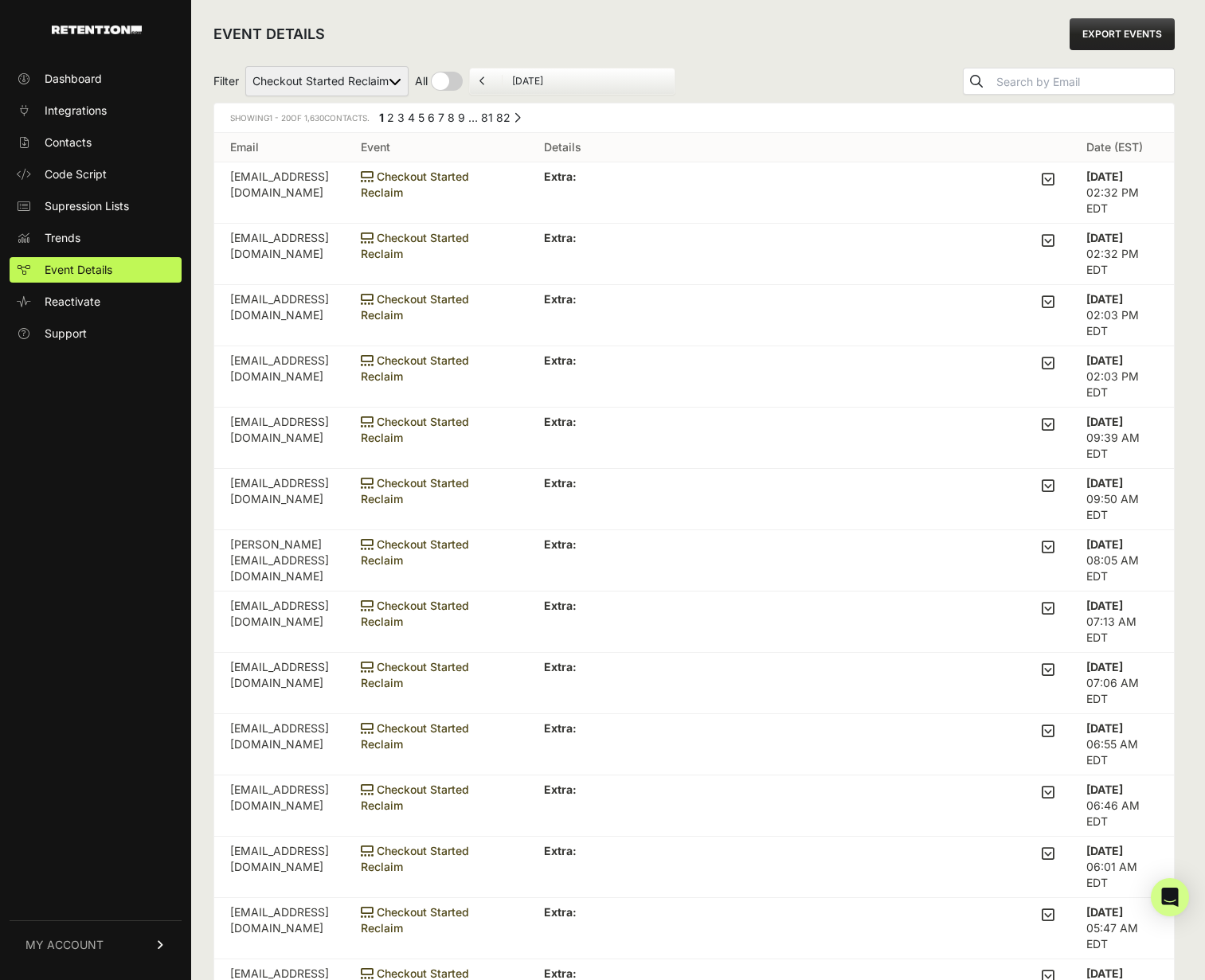
click at [850, 58] on div "EVENT DETAILS EXPORT EVENTS" at bounding box center [693, 34] width 961 height 51
click at [1074, 46] on link "EXPORT EVENTS" at bounding box center [1122, 34] width 105 height 32
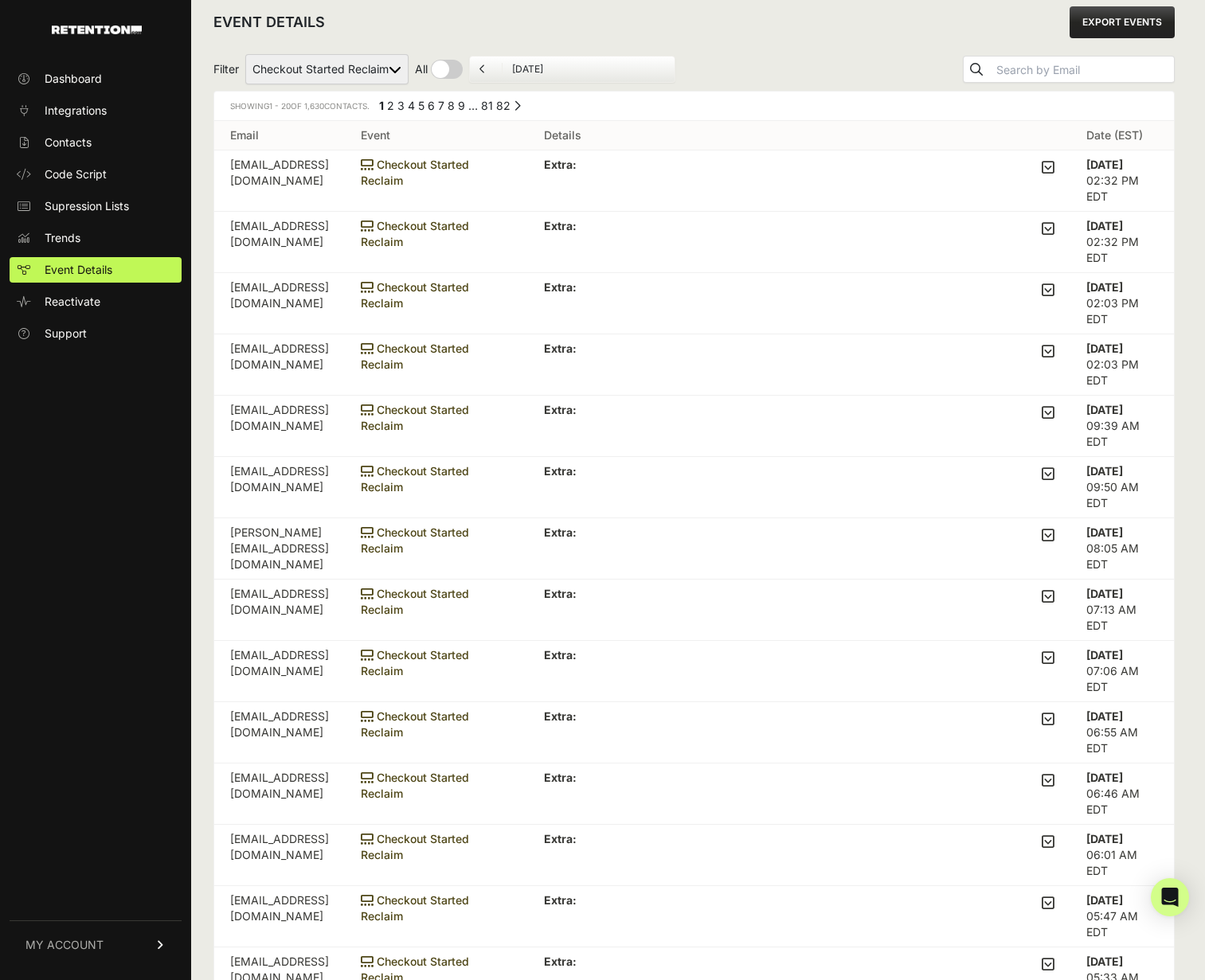
scroll to position [27, 0]
click at [344, 84] on select "Added to Cart Reclaim Checkout Started Reclaim Revenue Viewed Product Reclaim" at bounding box center [326, 68] width 164 height 30
select select "cart"
click at [260, 73] on select "Added to Cart Reclaim Checkout Started Reclaim Revenue Viewed Product Reclaim" at bounding box center [326, 68] width 164 height 30
click at [561, 31] on div "EVENT DETAILS EXPORT EVENTS" at bounding box center [693, 21] width 961 height 51
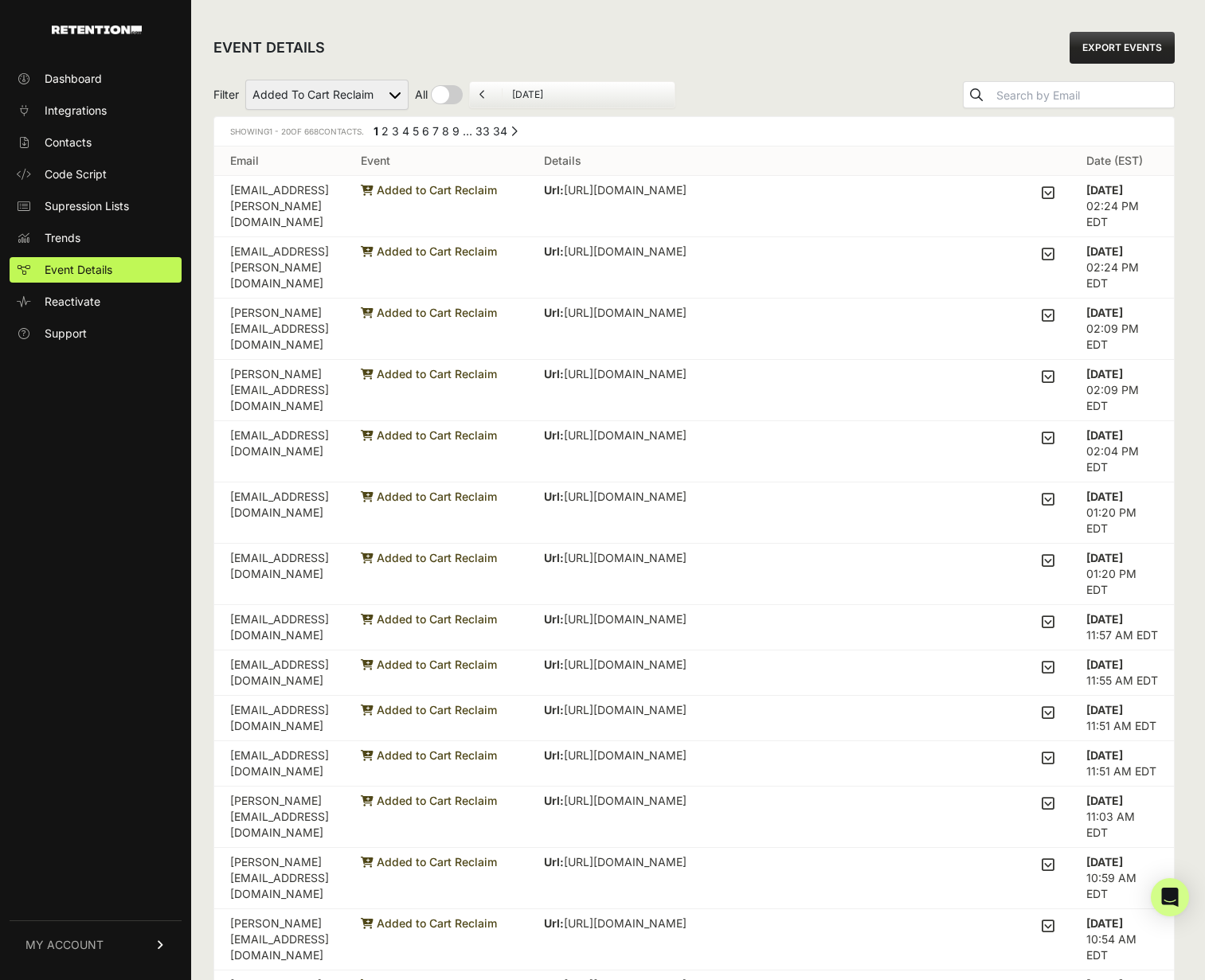
click at [924, 47] on div "EVENT DETAILS EXPORT EVENTS" at bounding box center [693, 48] width 961 height 51
click at [1072, 57] on link "EXPORT EVENTS" at bounding box center [1122, 48] width 105 height 32
